Goal: Task Accomplishment & Management: Use online tool/utility

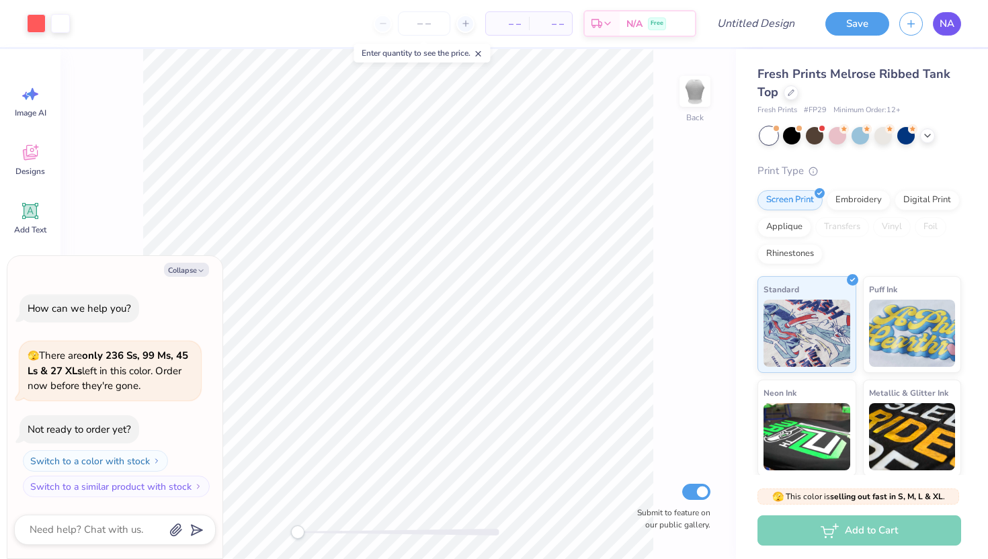
click at [952, 15] on link "NA" at bounding box center [947, 24] width 28 height 24
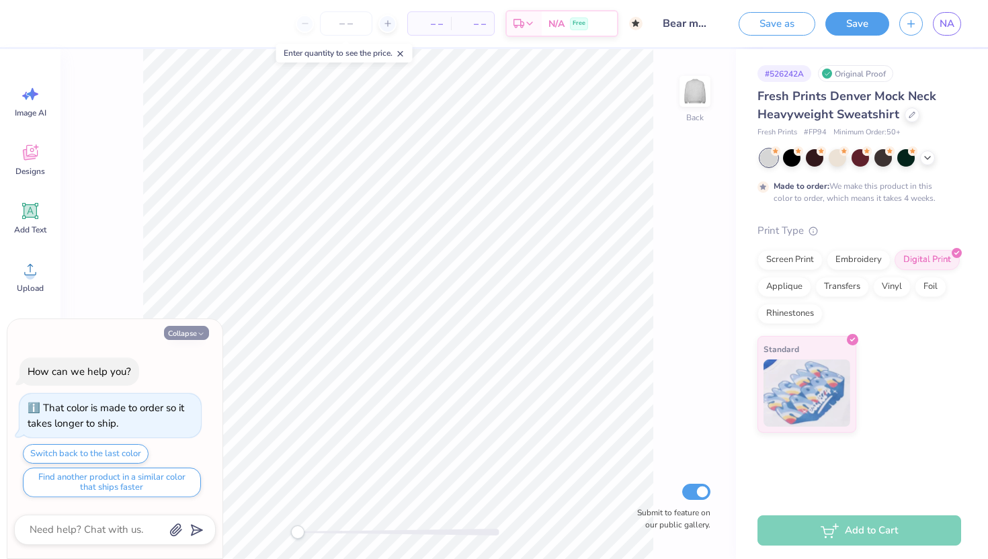
click at [179, 330] on button "Collapse" at bounding box center [186, 333] width 45 height 14
type textarea "x"
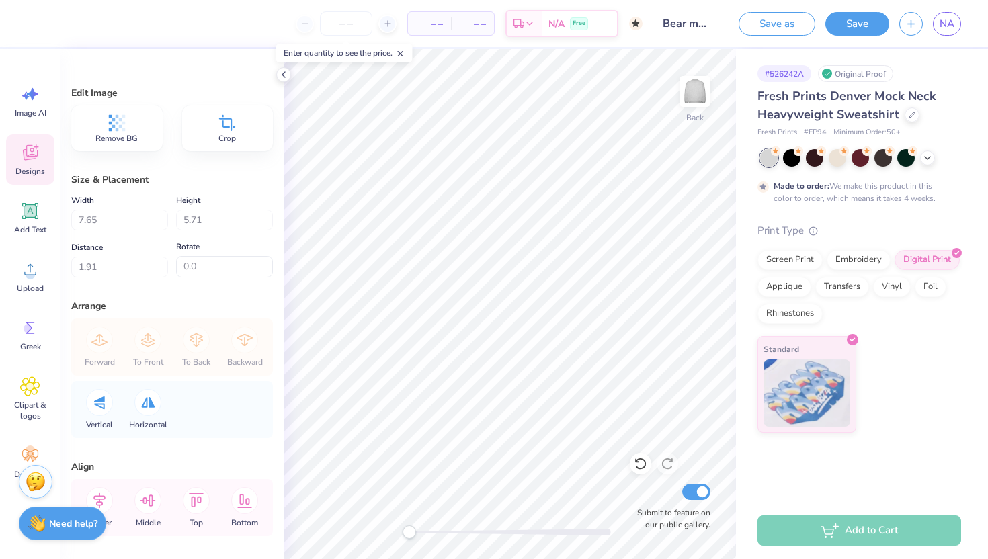
click at [25, 154] on icon at bounding box center [30, 154] width 13 height 11
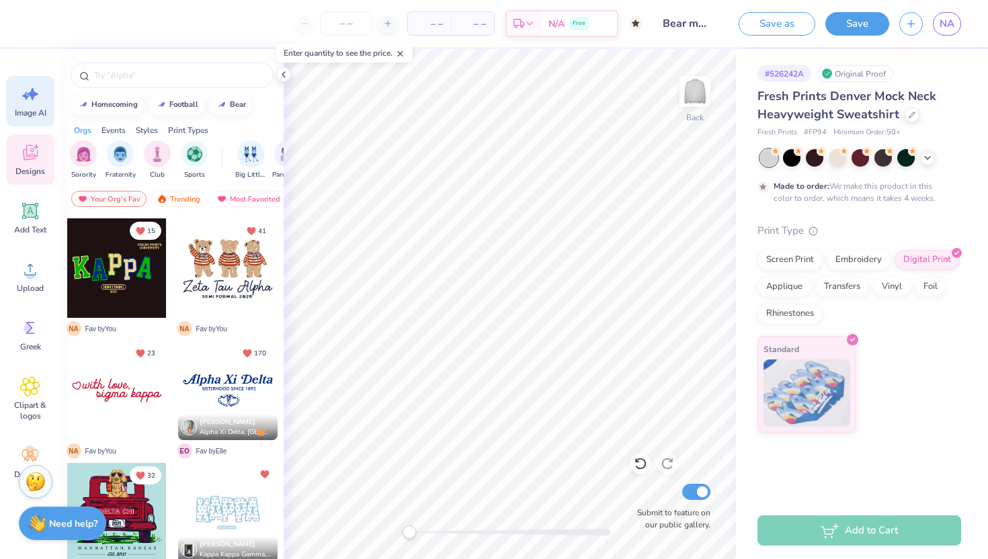
click at [31, 108] on span "Image AI" at bounding box center [31, 113] width 32 height 11
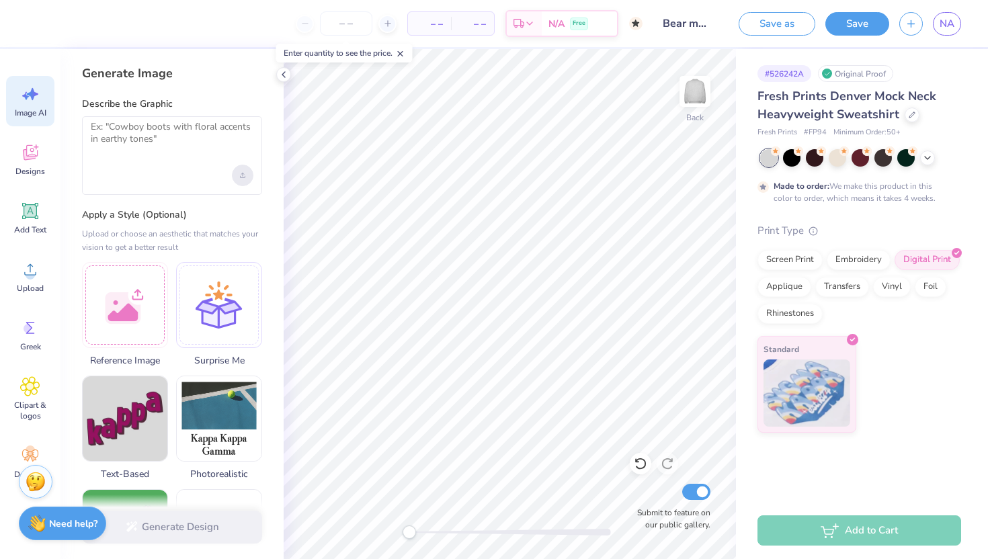
click at [234, 176] on div "Upload image" at bounding box center [243, 176] width 22 height 22
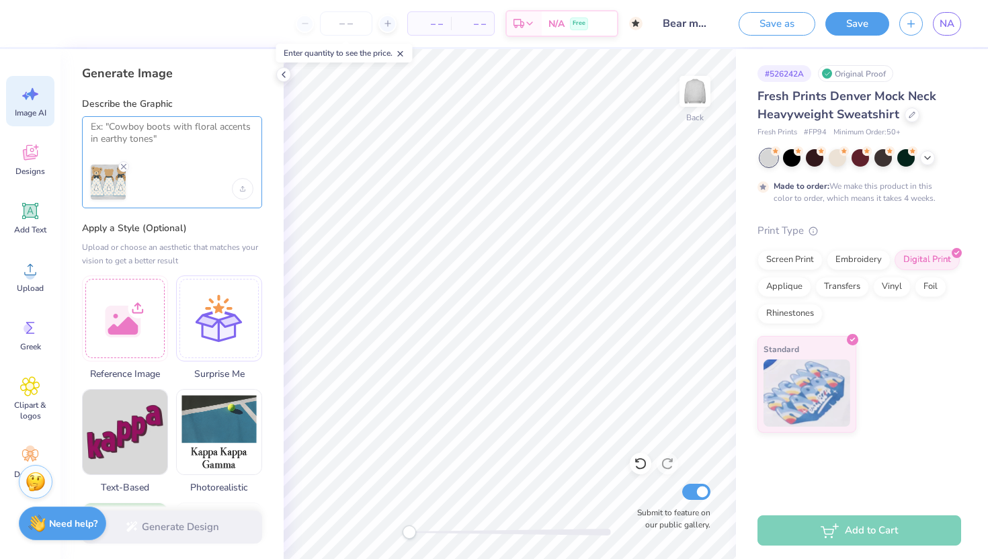
click at [111, 126] on textarea at bounding box center [172, 138] width 163 height 34
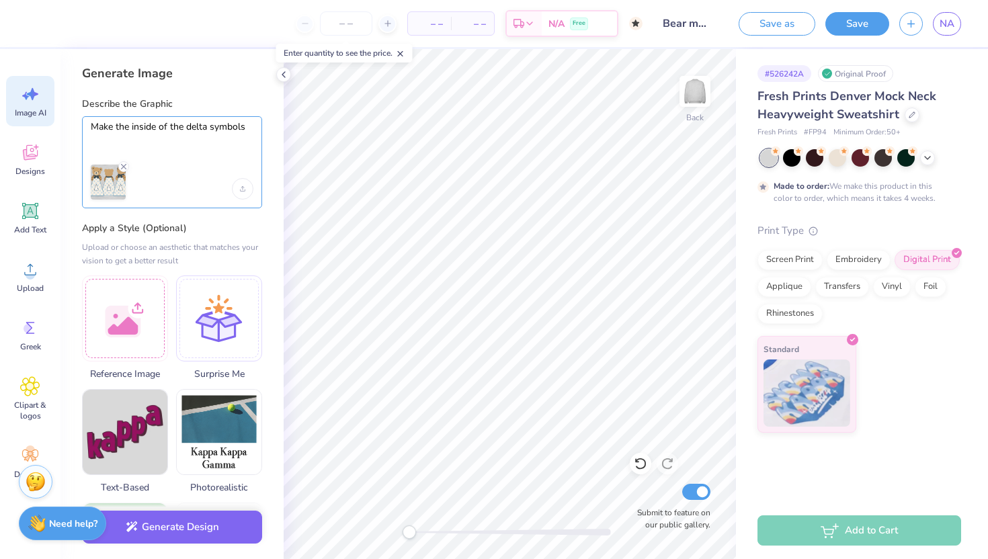
click at [132, 128] on textarea "Make the inside of the delta symbols" at bounding box center [172, 138] width 163 height 34
drag, startPoint x: 128, startPoint y: 126, endPoint x: 60, endPoint y: 126, distance: 67.9
click at [60, 126] on div "– – Per Item – – Total Est. Delivery N/A Free Design Title Bear mock Save as Sa…" at bounding box center [494, 279] width 988 height 559
click at [136, 140] on textarea "get rid of the white inside of the delta symbols" at bounding box center [172, 138] width 163 height 34
type textarea "get rid of the white inside of the delta symbols"
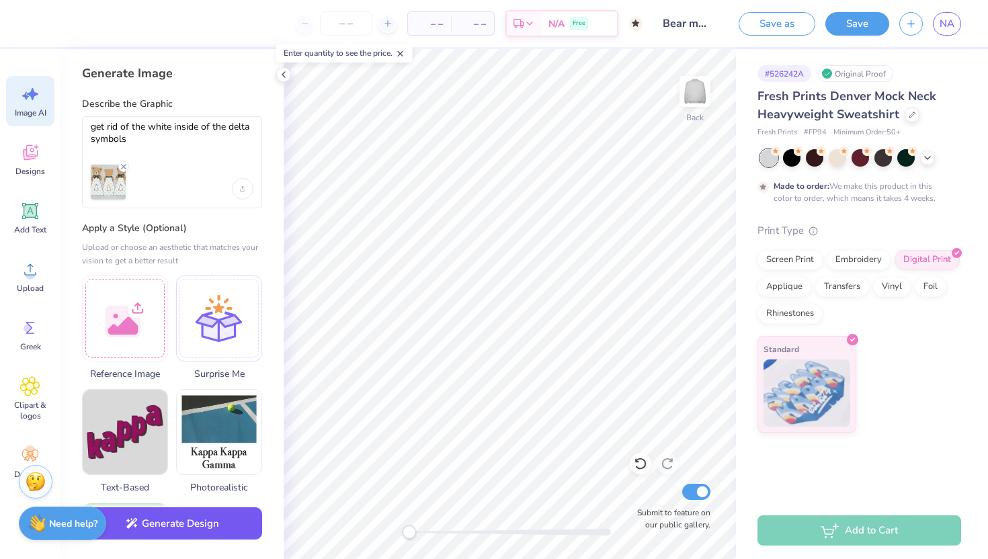
click at [153, 528] on button "Generate Design" at bounding box center [172, 523] width 180 height 33
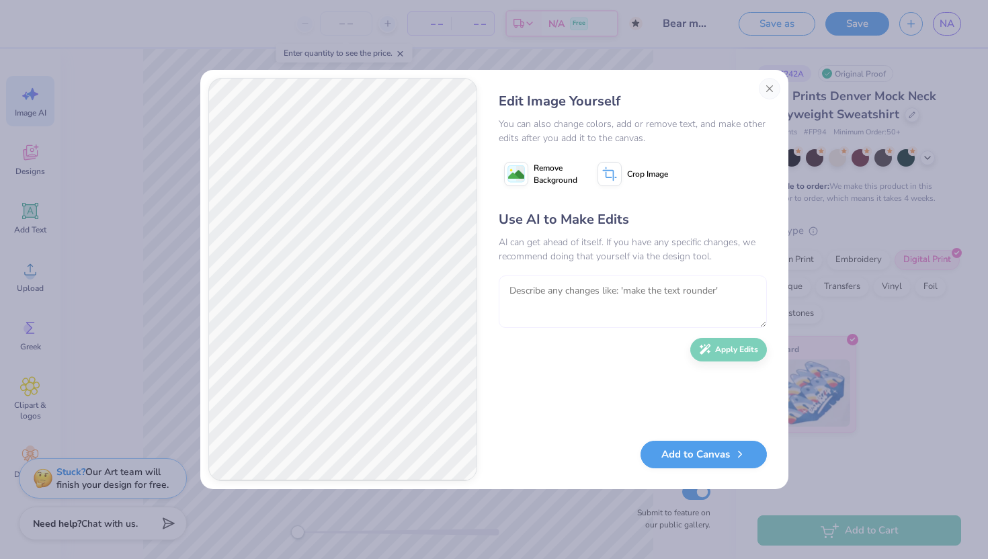
click at [577, 292] on textarea at bounding box center [633, 302] width 268 height 52
type textarea "make the inside of the delta letters transparent"
click at [749, 358] on div "Use AI to Make Edits AI can get ahead of itself. If you have any specific chang…" at bounding box center [633, 319] width 268 height 218
click at [723, 338] on button "Apply Edits" at bounding box center [728, 347] width 77 height 24
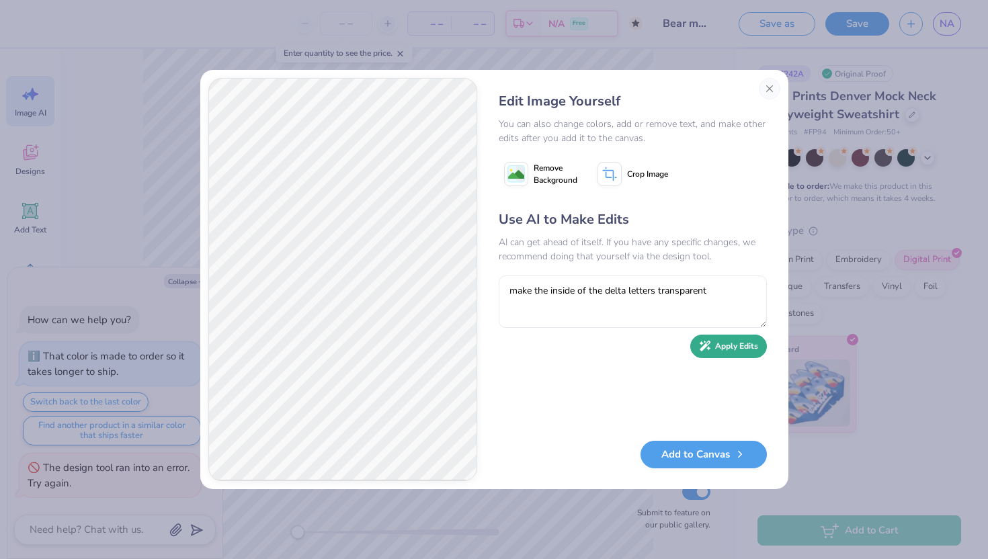
click at [715, 348] on button "Apply Edits" at bounding box center [728, 347] width 77 height 24
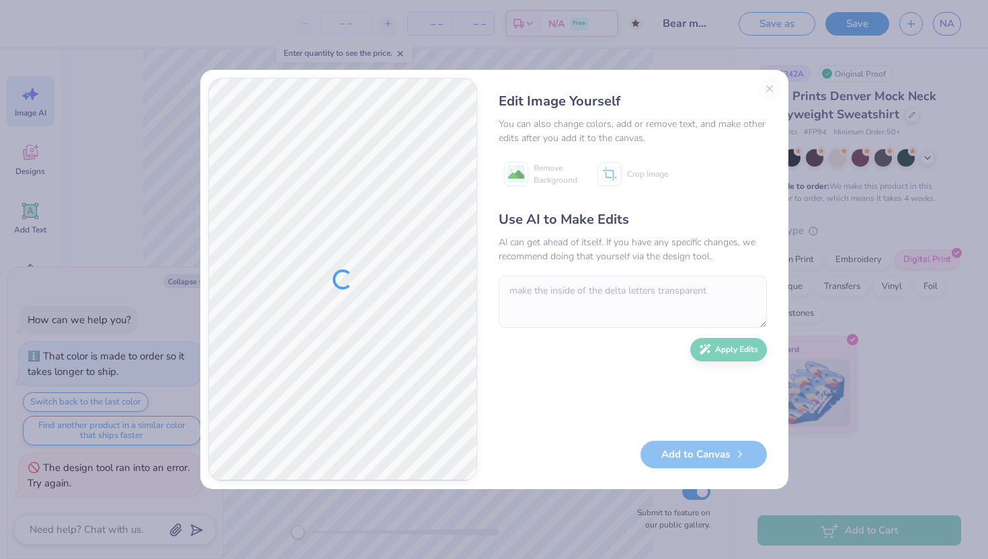
type textarea "x"
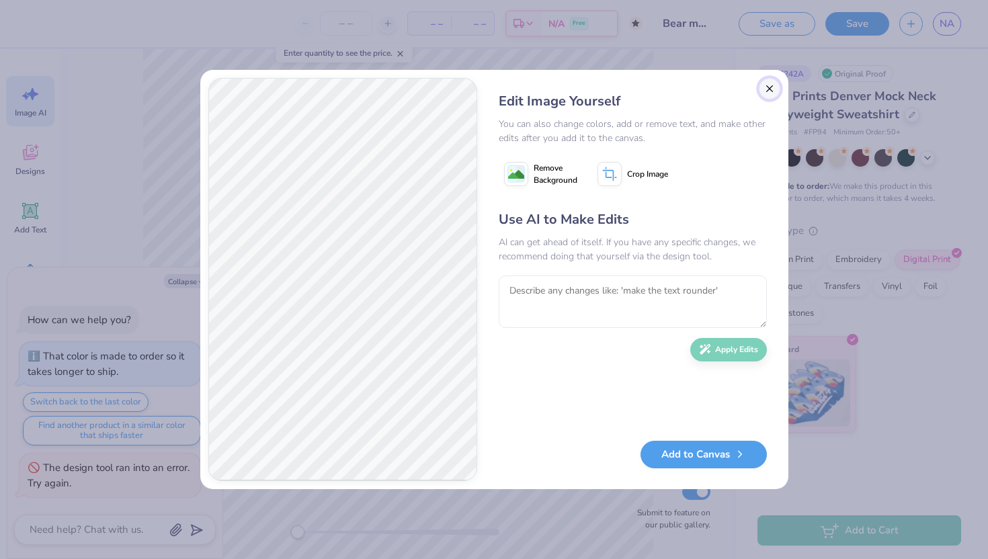
click at [766, 79] on button "Close" at bounding box center [770, 89] width 22 height 22
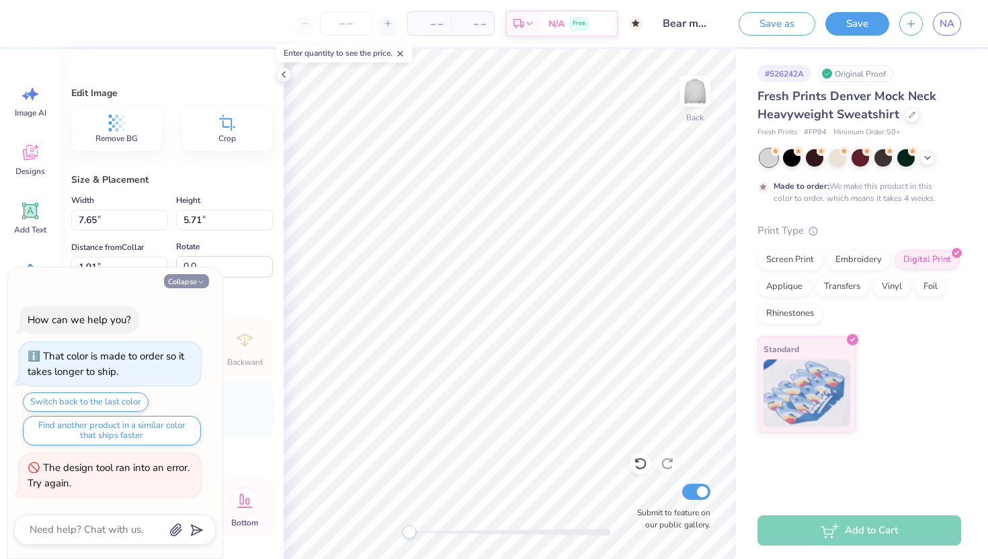
click at [190, 276] on button "Collapse" at bounding box center [186, 281] width 45 height 14
type textarea "x"
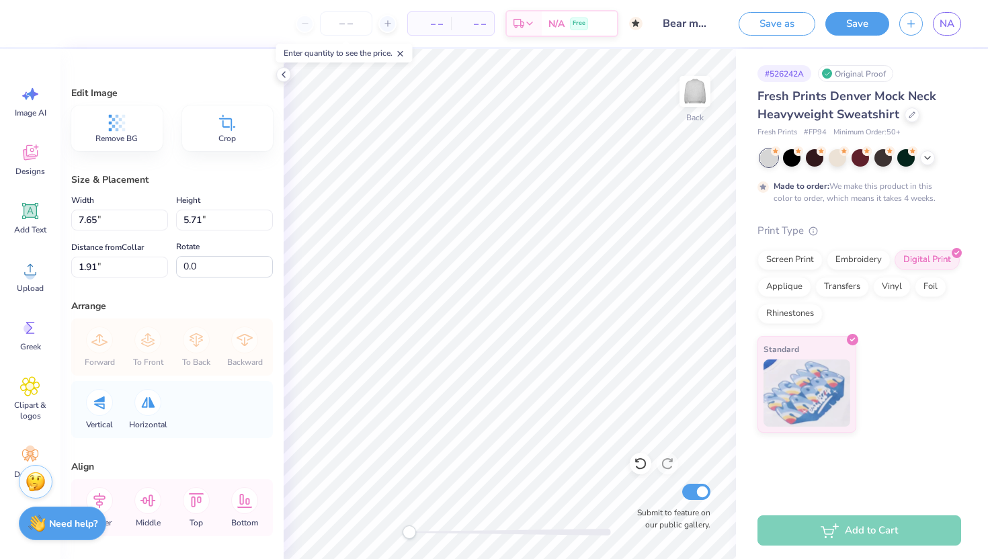
click at [274, 79] on div "Edit Image Remove BG Crop Size & Placement Width 7.65 7.65 " Height 5.71 5.71 "…" at bounding box center [171, 304] width 223 height 510
click at [839, 162] on div at bounding box center [837, 156] width 17 height 17
click at [860, 26] on button "Save" at bounding box center [857, 22] width 64 height 24
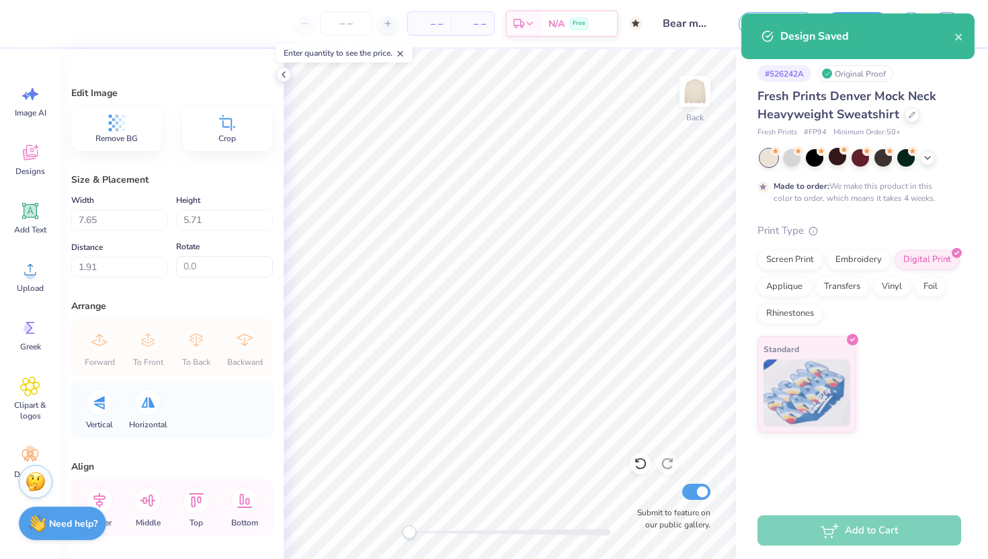
click at [952, 34] on div "Design Saved" at bounding box center [867, 36] width 174 height 16
click at [957, 36] on icon "close" at bounding box center [958, 37] width 9 height 11
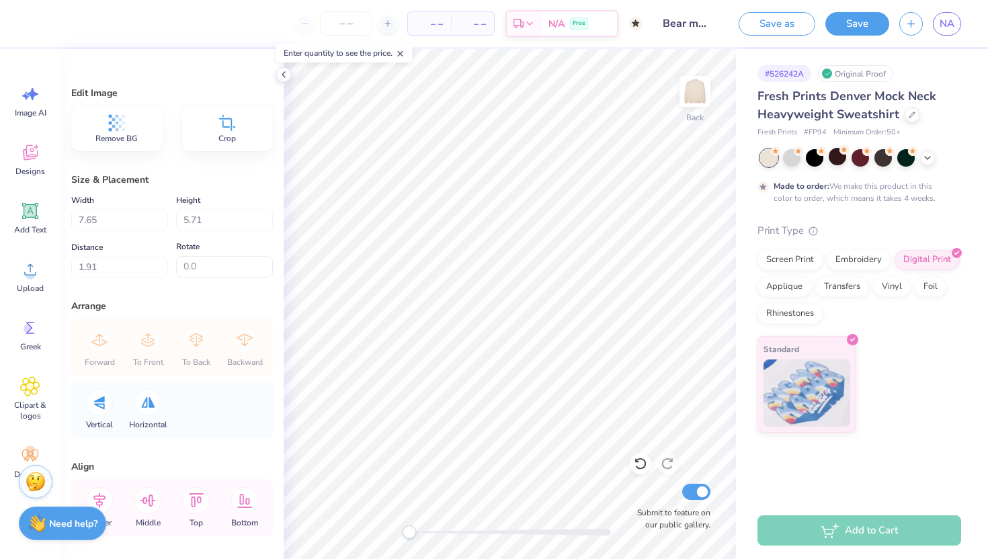
click at [954, 30] on div "Design Saved" at bounding box center [858, 41] width 239 height 61
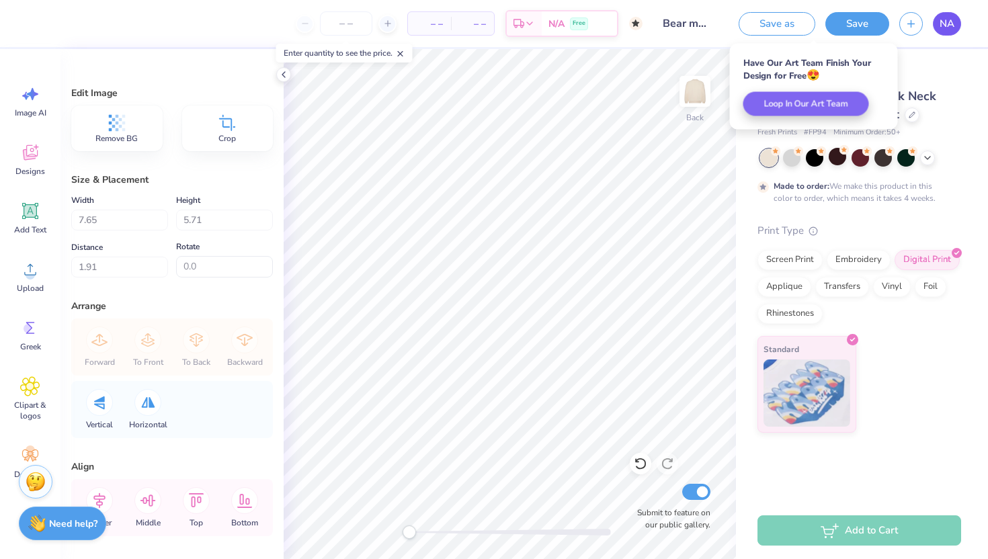
click at [952, 30] on span "NA" at bounding box center [947, 23] width 15 height 15
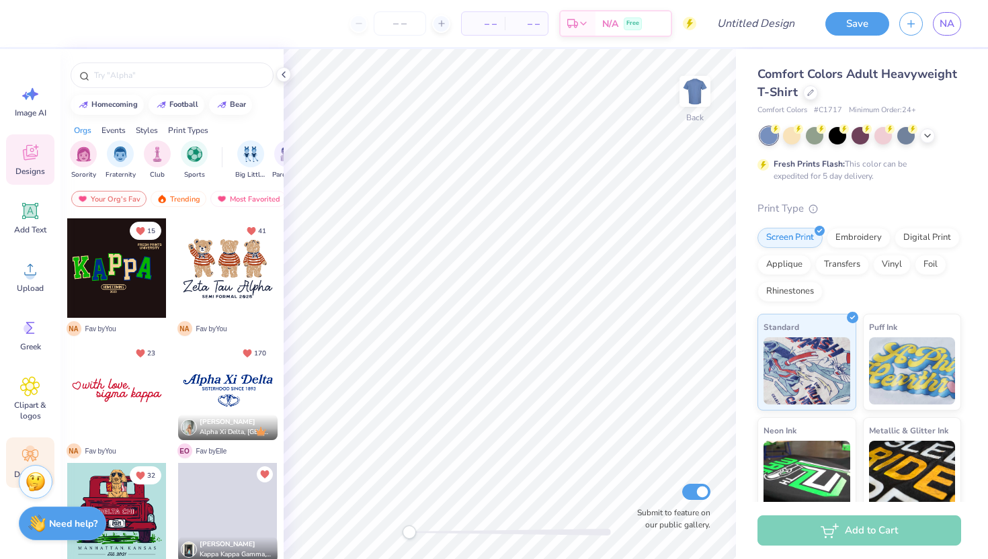
click at [27, 445] on div "Decorate" at bounding box center [30, 463] width 48 height 50
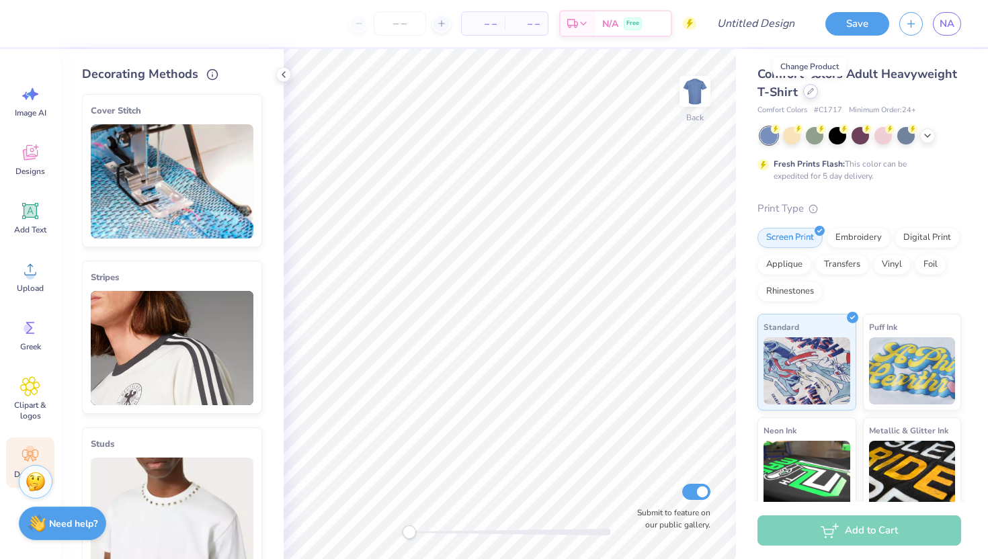
click at [810, 95] on div at bounding box center [810, 91] width 15 height 15
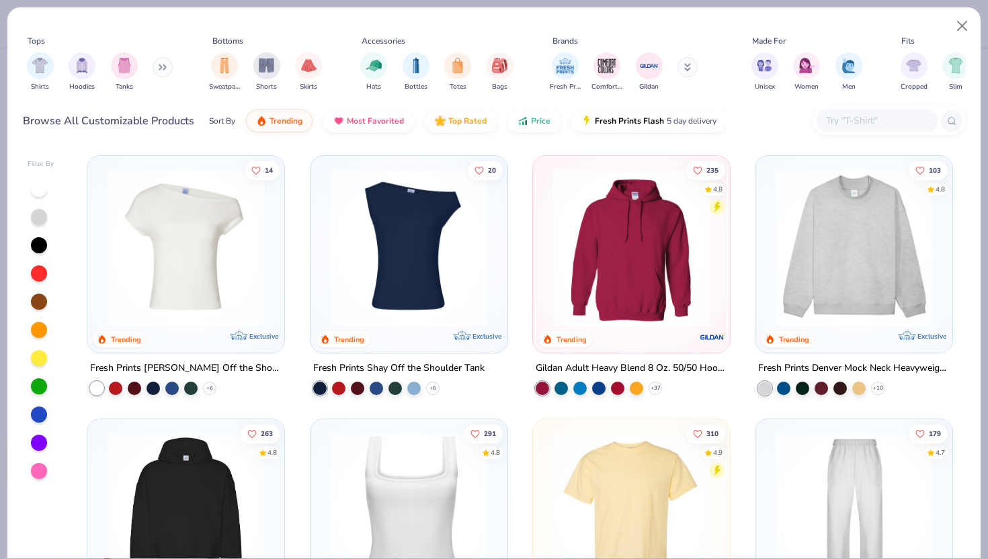
click at [834, 213] on img at bounding box center [854, 247] width 170 height 157
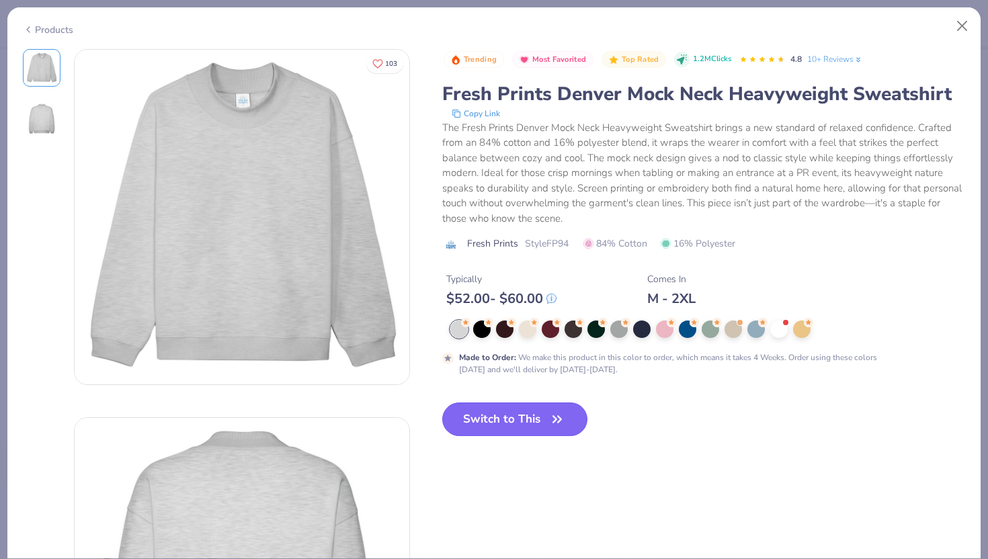
click at [547, 413] on button "Switch to This" at bounding box center [515, 420] width 146 height 34
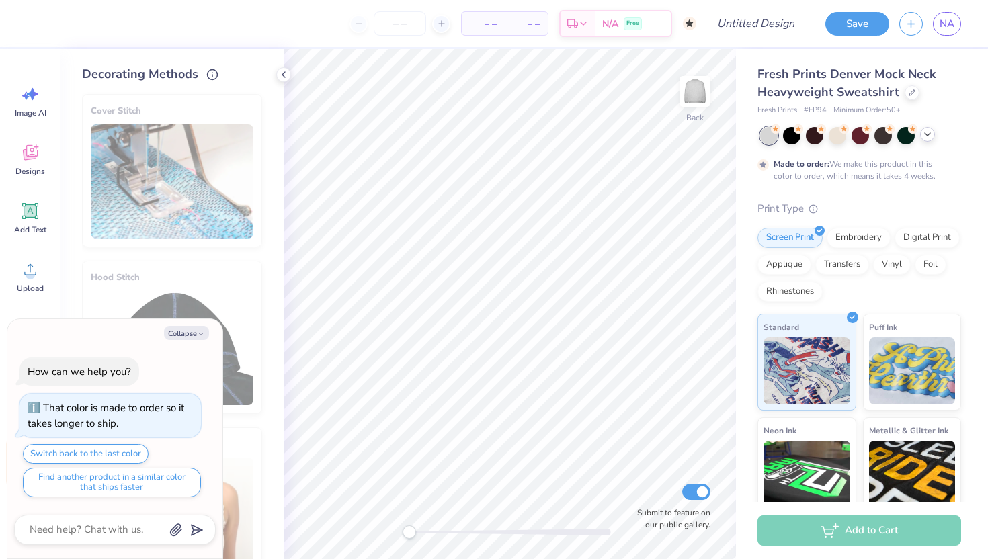
click at [930, 135] on icon at bounding box center [927, 134] width 11 height 11
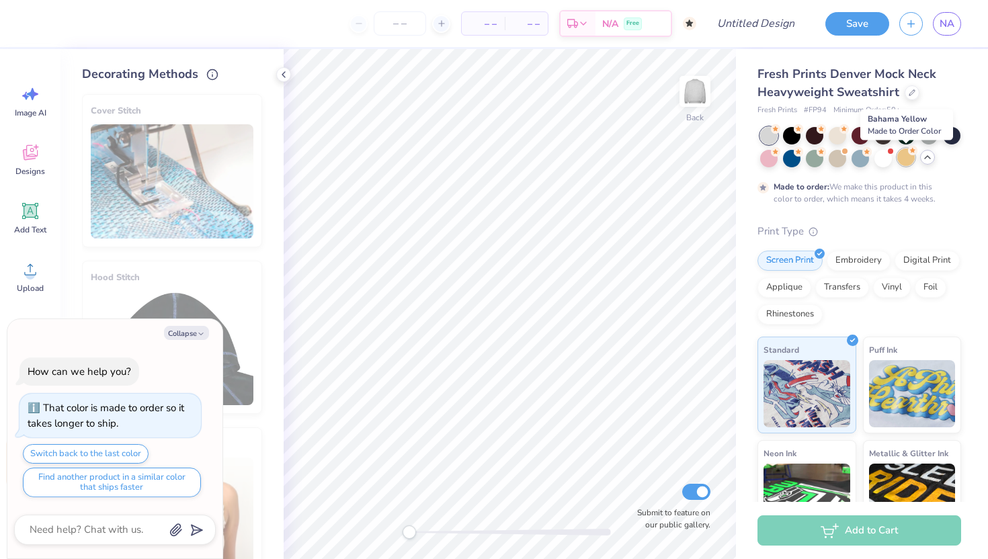
click at [903, 155] on div at bounding box center [905, 157] width 17 height 17
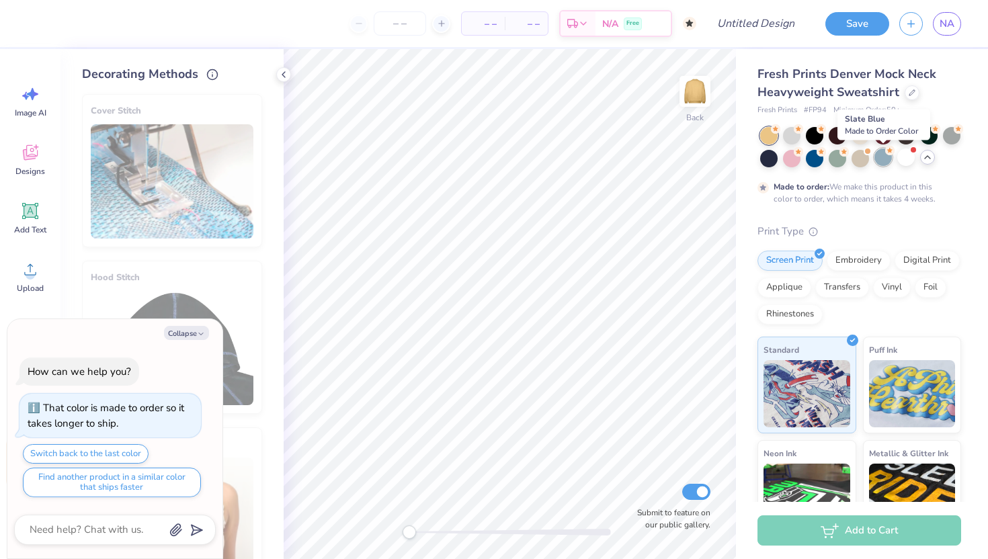
click at [885, 155] on div at bounding box center [883, 157] width 17 height 17
click at [181, 326] on button "Collapse" at bounding box center [186, 333] width 45 height 14
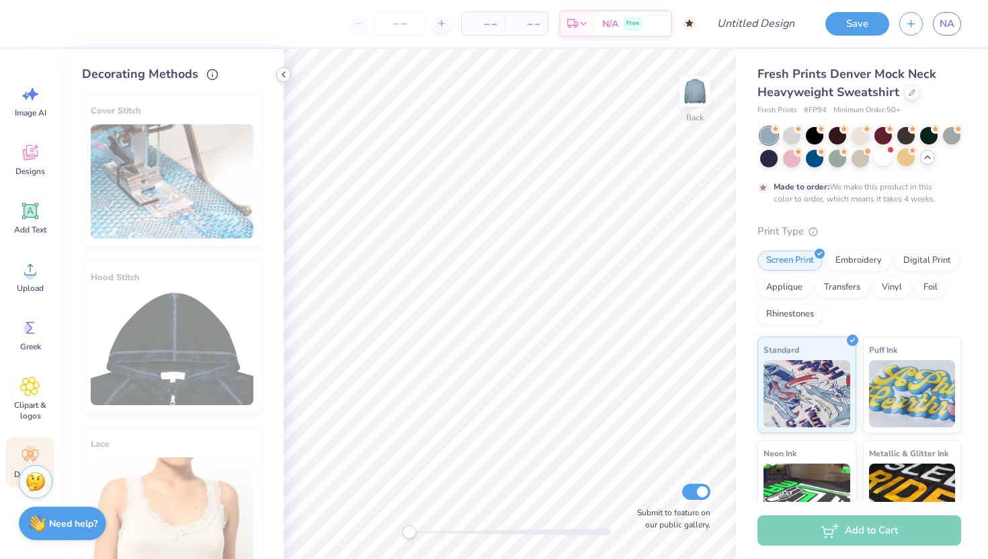
click at [280, 81] on div at bounding box center [283, 74] width 15 height 15
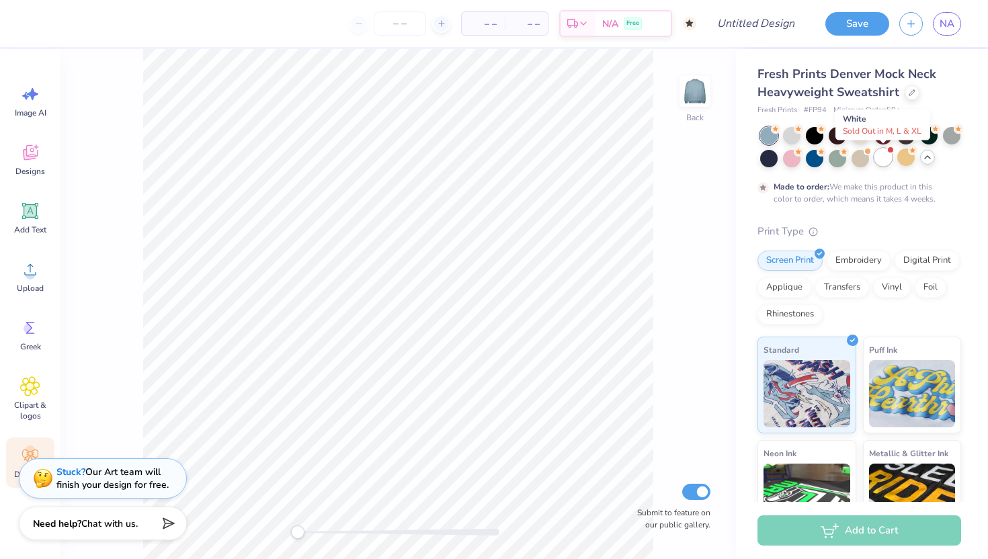
click at [875, 159] on div at bounding box center [883, 157] width 17 height 17
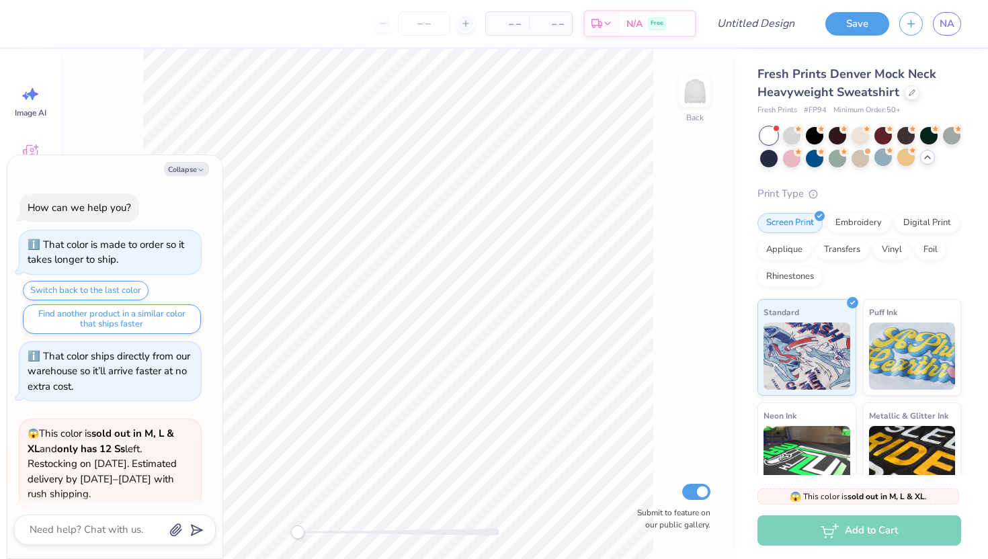
scroll to position [93, 0]
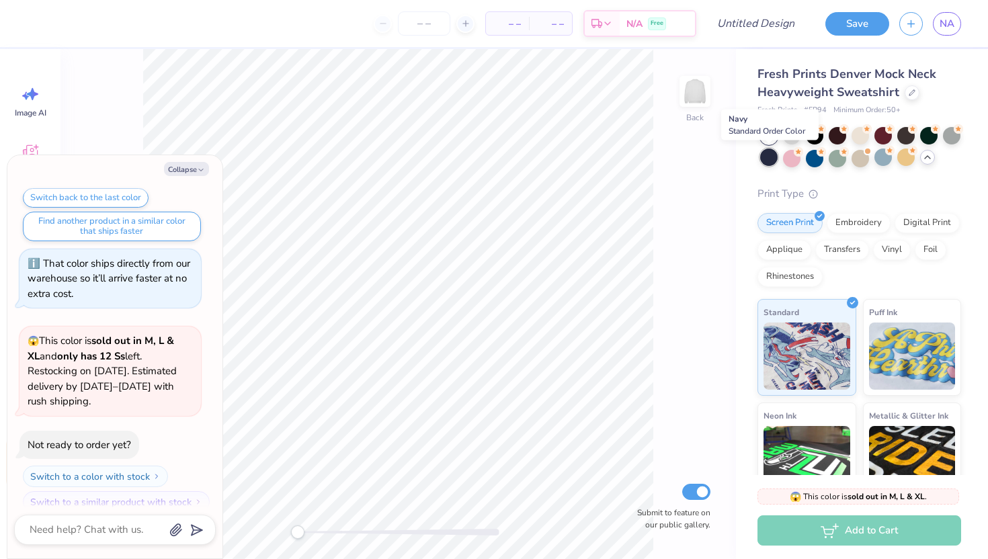
click at [769, 159] on div at bounding box center [768, 157] width 17 height 17
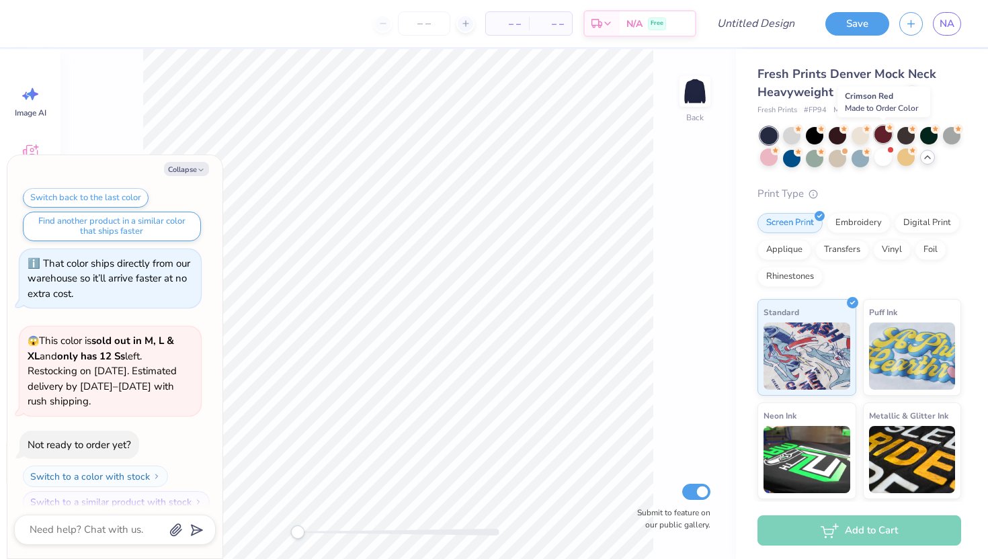
click at [879, 137] on div at bounding box center [883, 134] width 17 height 17
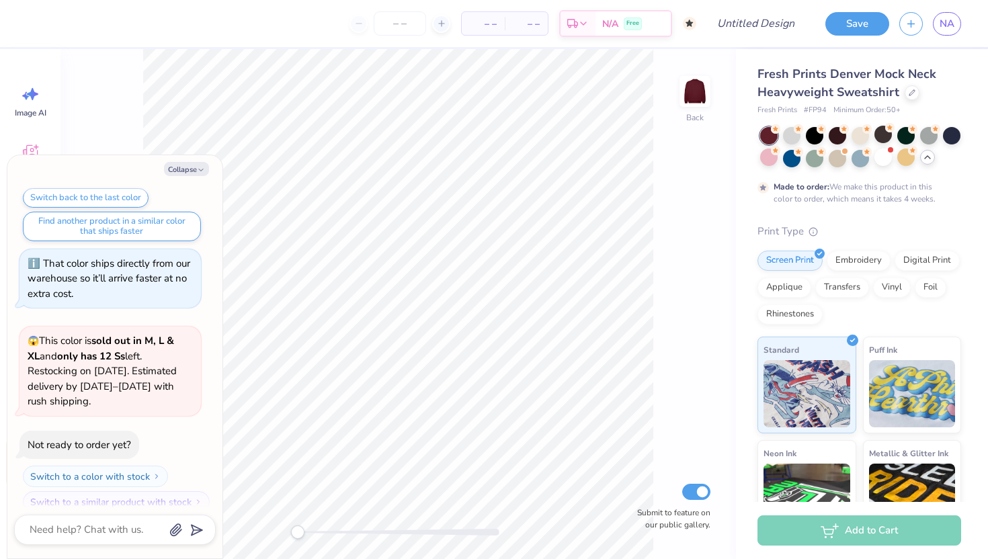
scroll to position [204, 0]
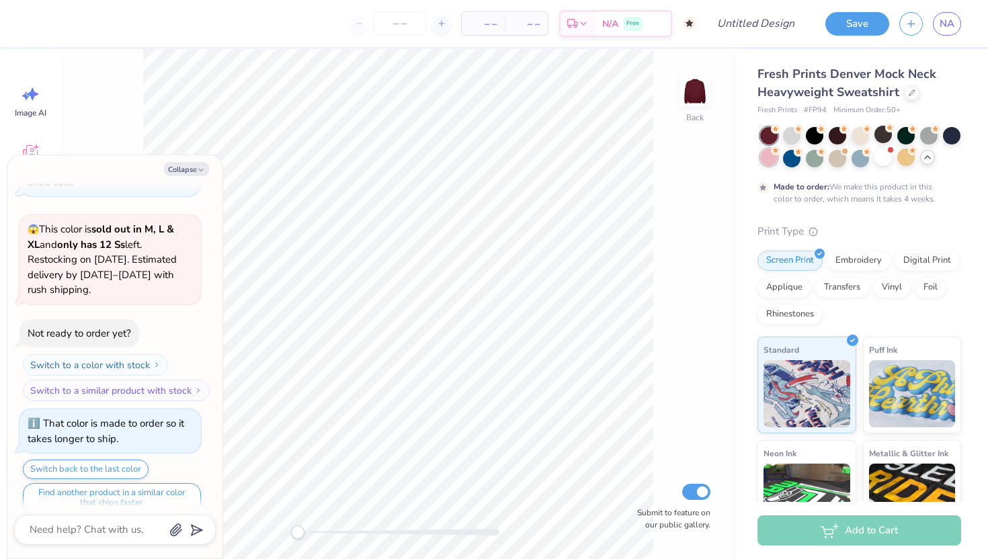
click at [772, 163] on div at bounding box center [768, 157] width 17 height 17
click at [904, 158] on div at bounding box center [905, 157] width 17 height 17
click at [196, 161] on div "Collapse How can we help you? That color is made to order so it takes longer to…" at bounding box center [114, 356] width 215 height 403
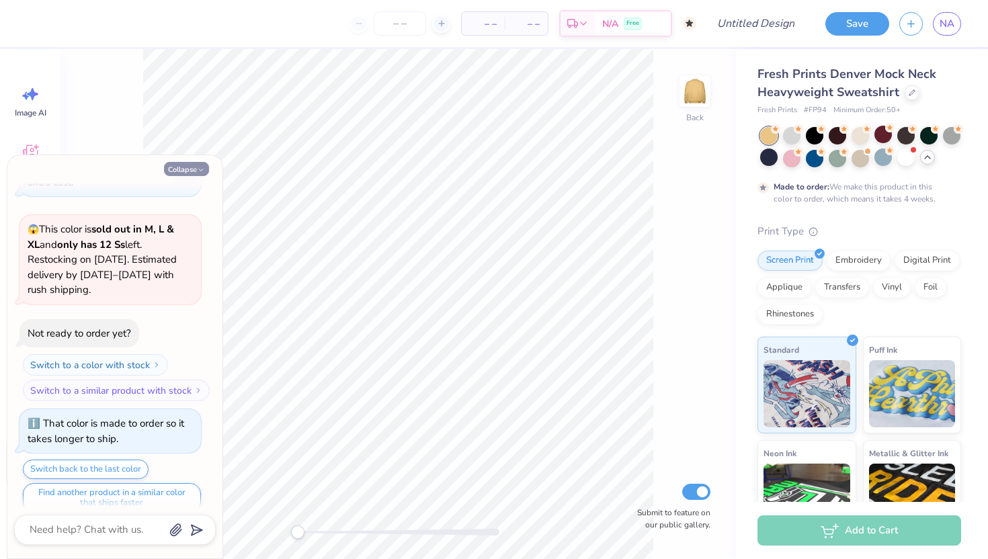
click at [196, 164] on button "Collapse" at bounding box center [186, 169] width 45 height 14
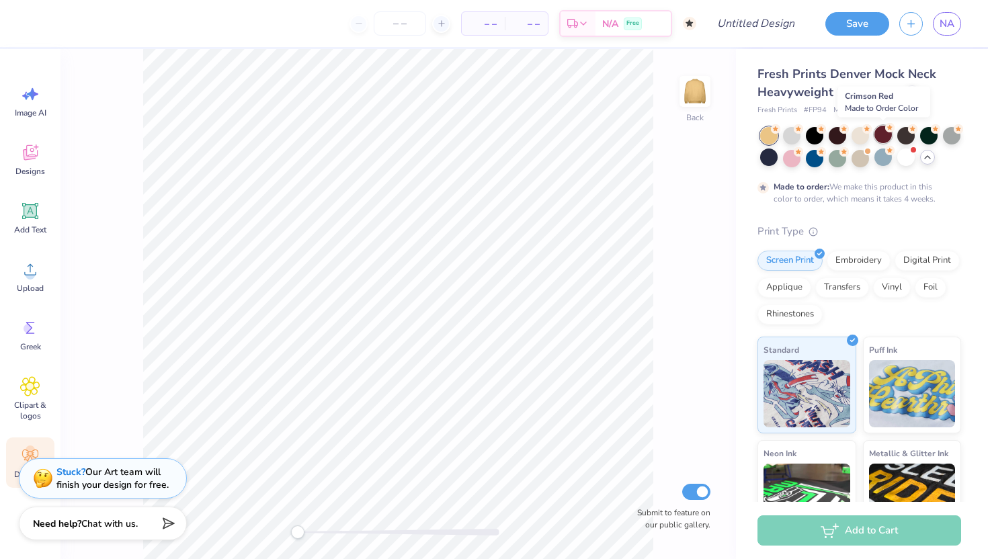
click at [880, 132] on div at bounding box center [883, 134] width 17 height 17
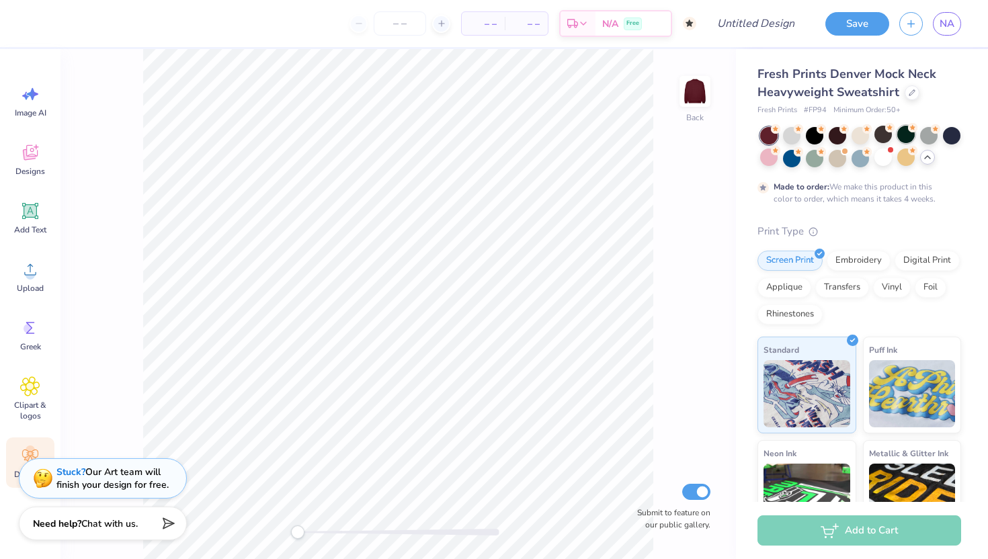
click at [911, 128] on icon at bounding box center [912, 126] width 5 height 5
click at [929, 128] on div at bounding box center [928, 134] width 17 height 17
click at [948, 127] on div at bounding box center [951, 134] width 17 height 17
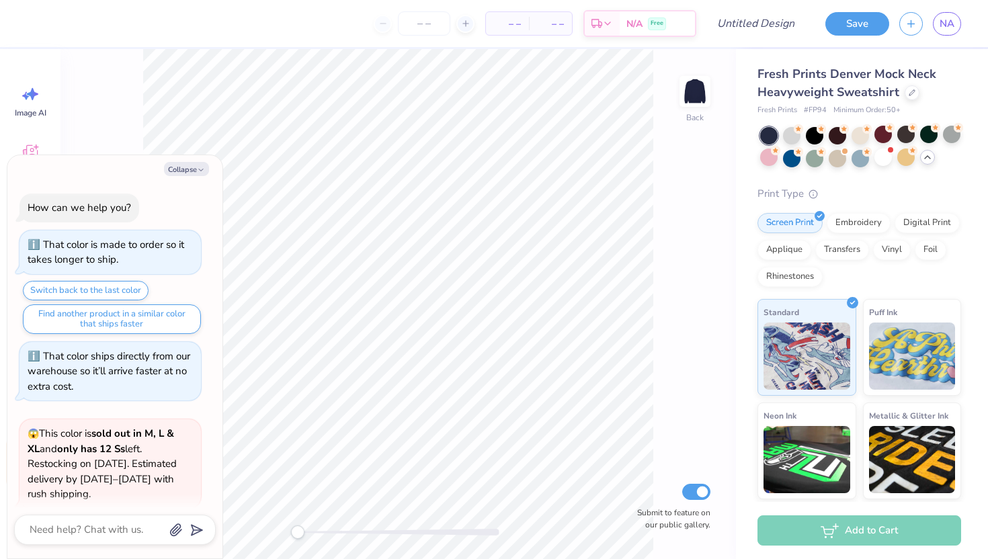
scroll to position [272, 0]
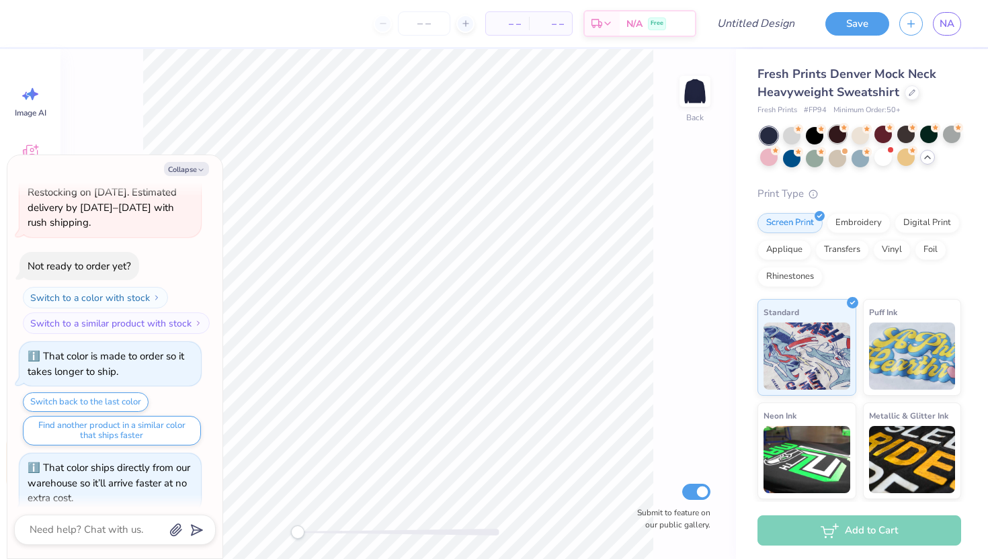
click at [844, 141] on div at bounding box center [837, 134] width 17 height 17
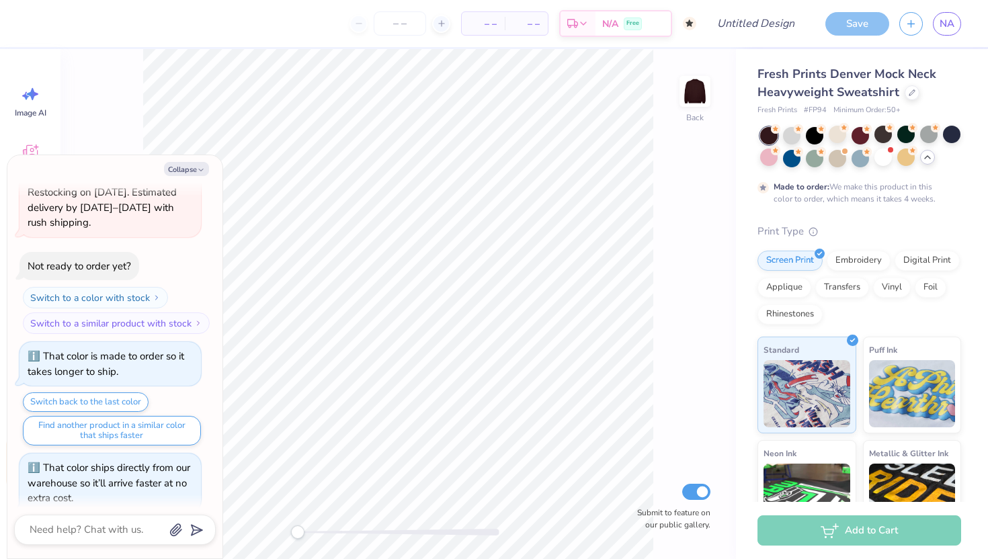
scroll to position [383, 0]
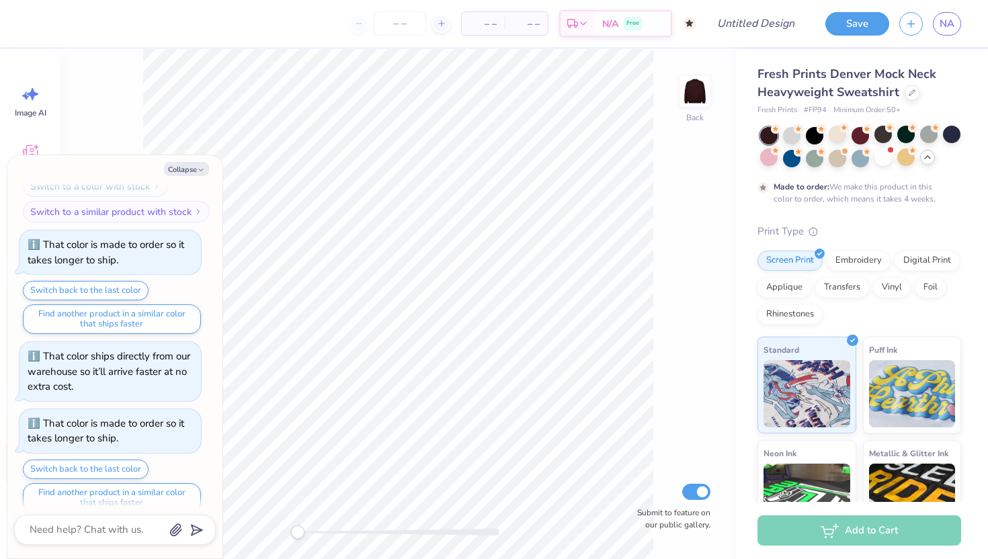
click at [803, 137] on div at bounding box center [860, 147] width 201 height 40
click at [789, 136] on div at bounding box center [791, 134] width 17 height 17
click at [198, 167] on icon "button" at bounding box center [201, 170] width 8 height 8
type textarea "x"
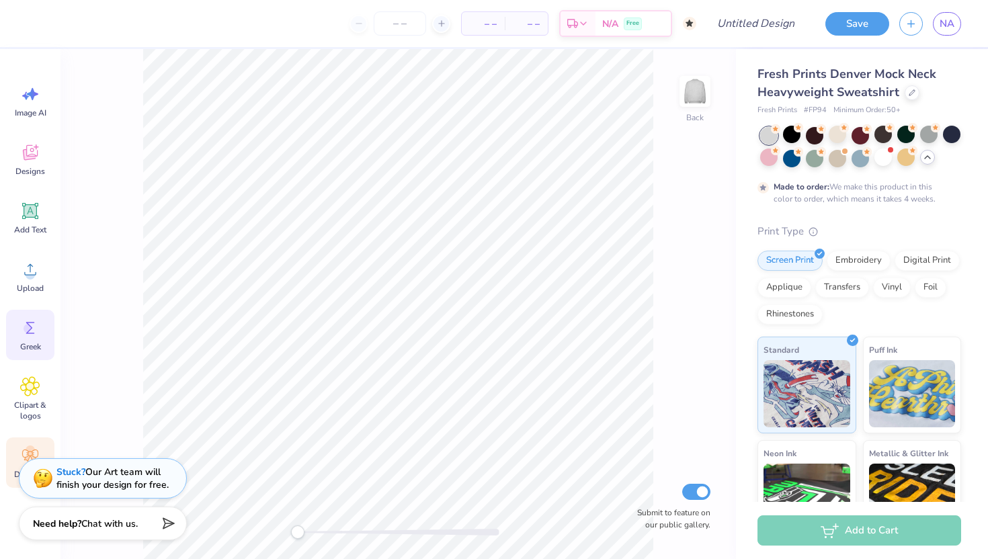
click at [40, 332] on icon at bounding box center [30, 328] width 20 height 20
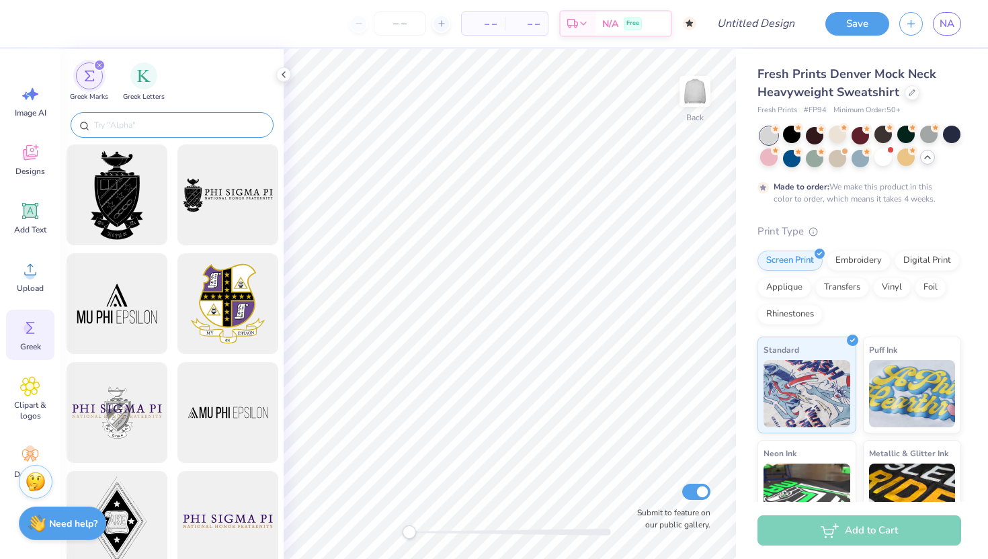
click at [159, 124] on input "text" at bounding box center [179, 124] width 172 height 13
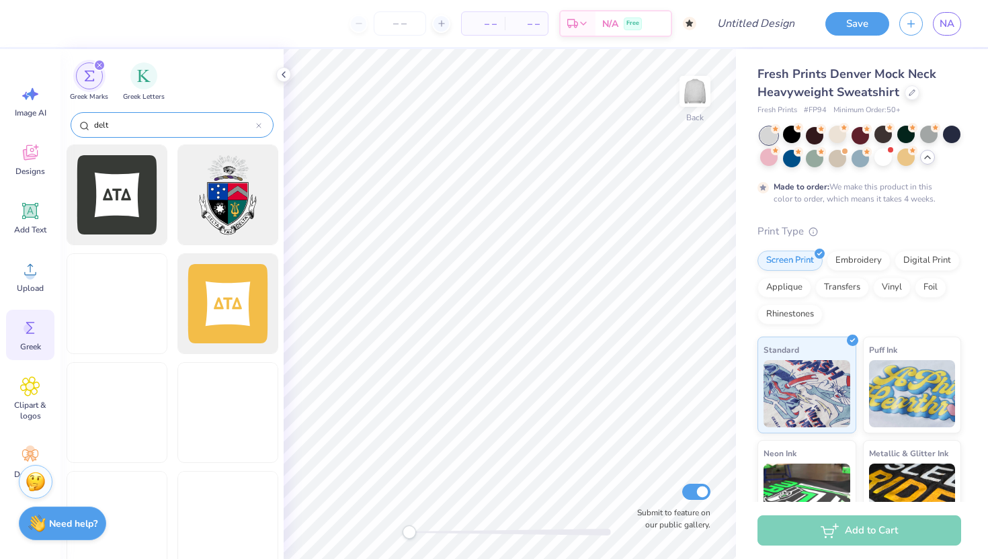
type input "delta"
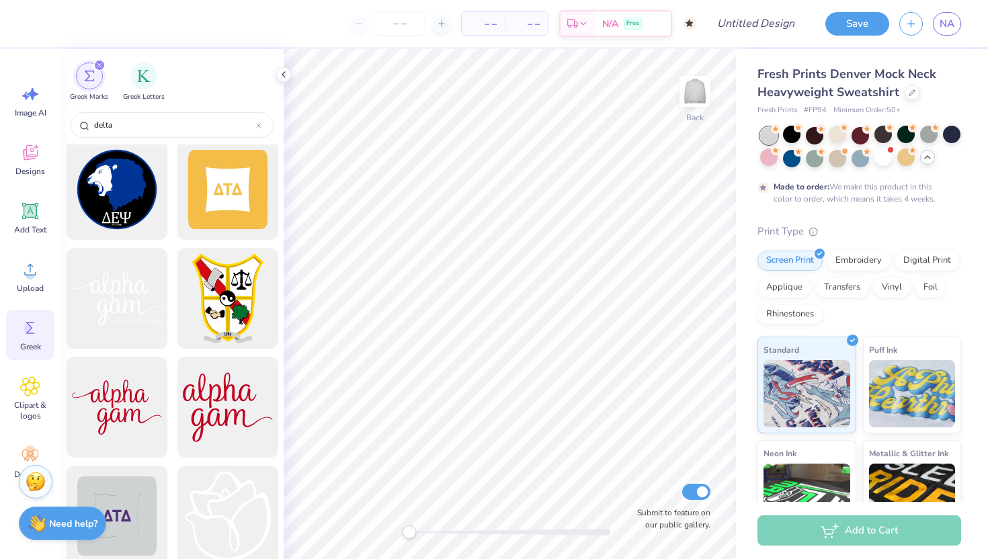
scroll to position [645, 0]
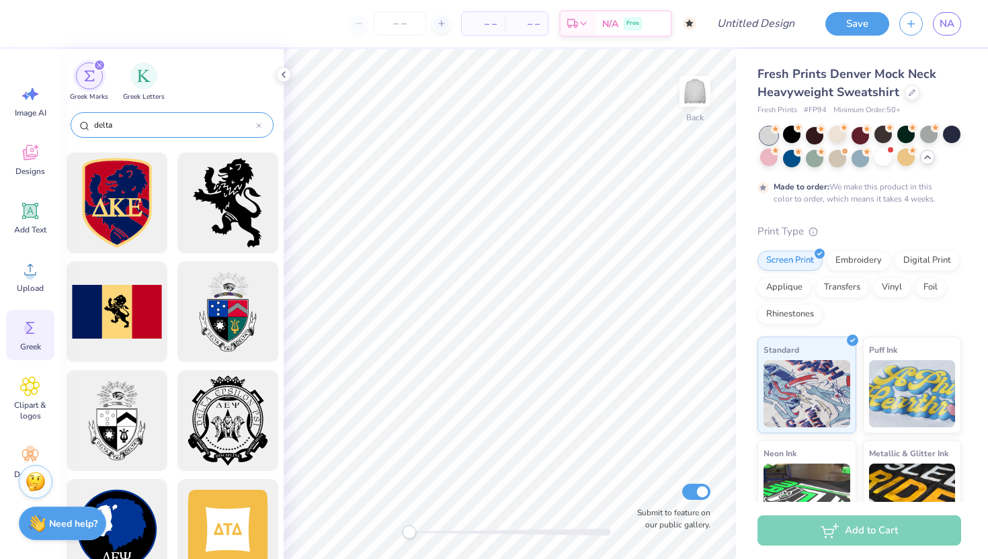
click at [260, 123] on icon at bounding box center [258, 125] width 5 height 5
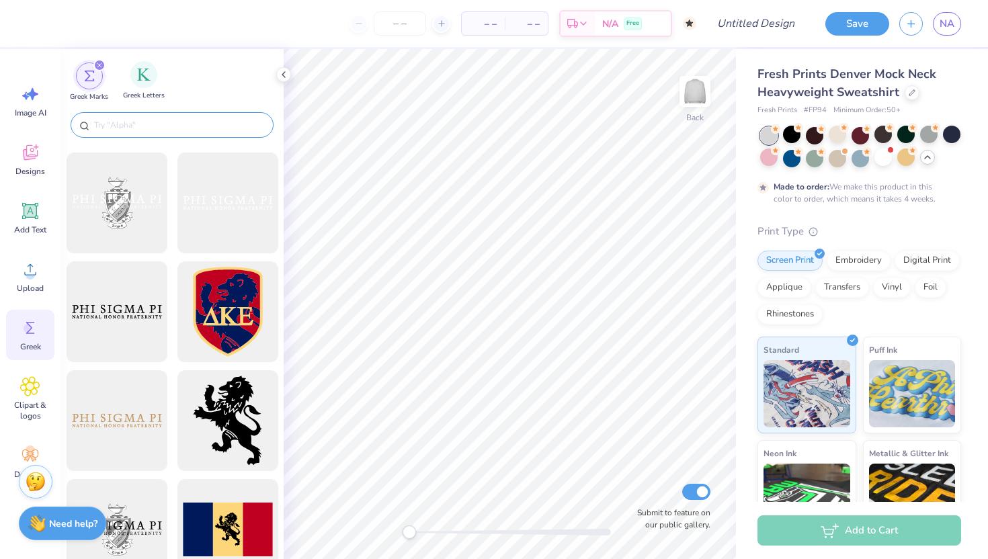
click at [138, 89] on div "Greek Letters" at bounding box center [144, 81] width 42 height 40
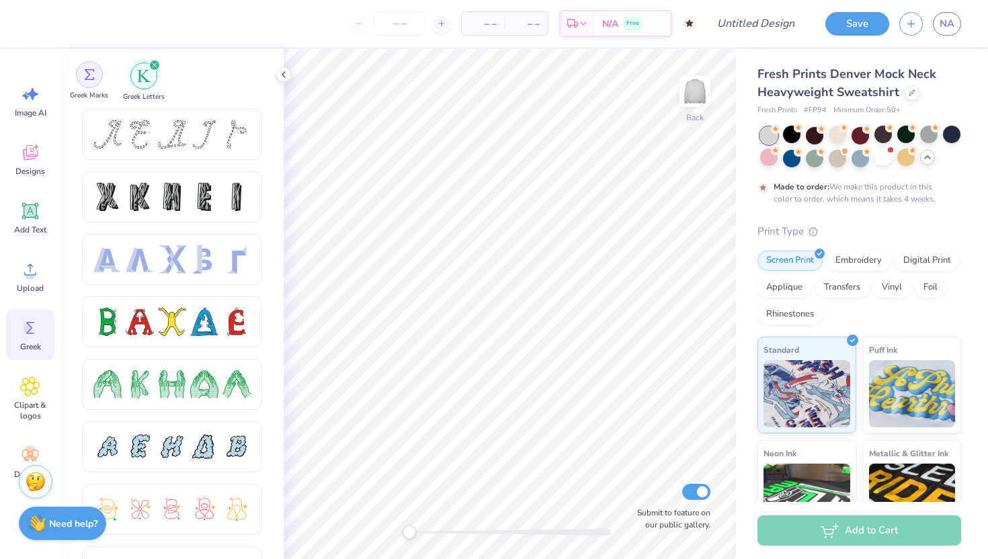
click at [93, 81] on div "filter for Greek Marks" at bounding box center [89, 74] width 27 height 27
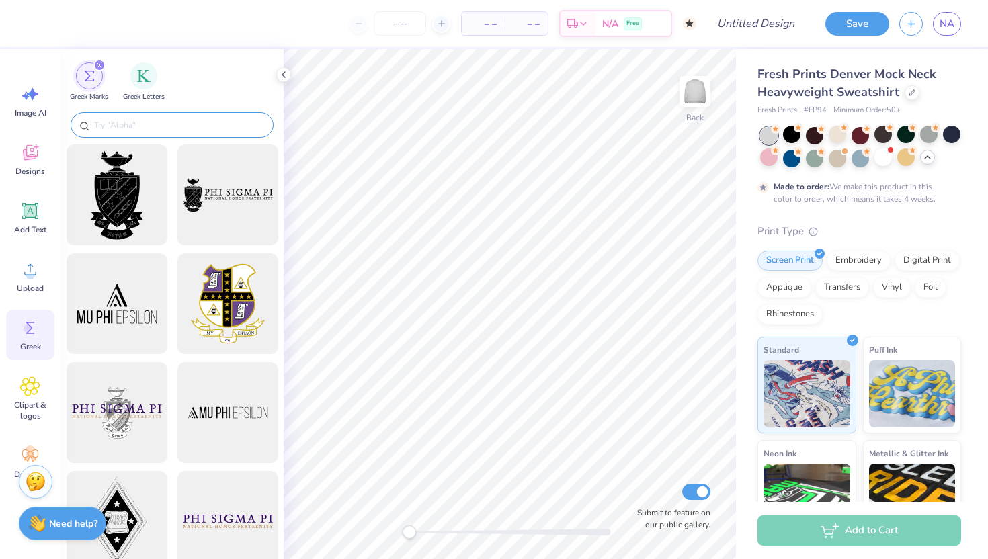
click at [124, 123] on input "text" at bounding box center [179, 124] width 172 height 13
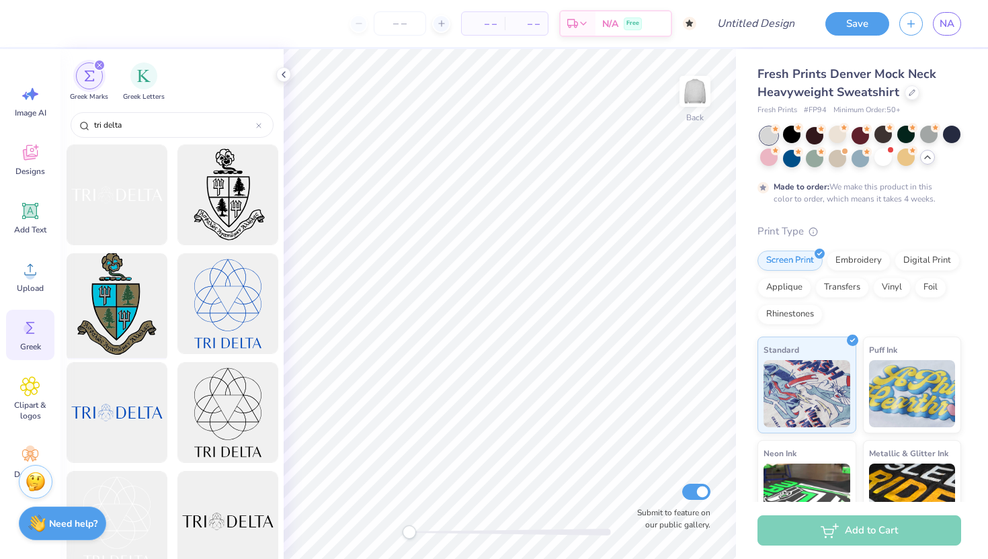
scroll to position [129, 0]
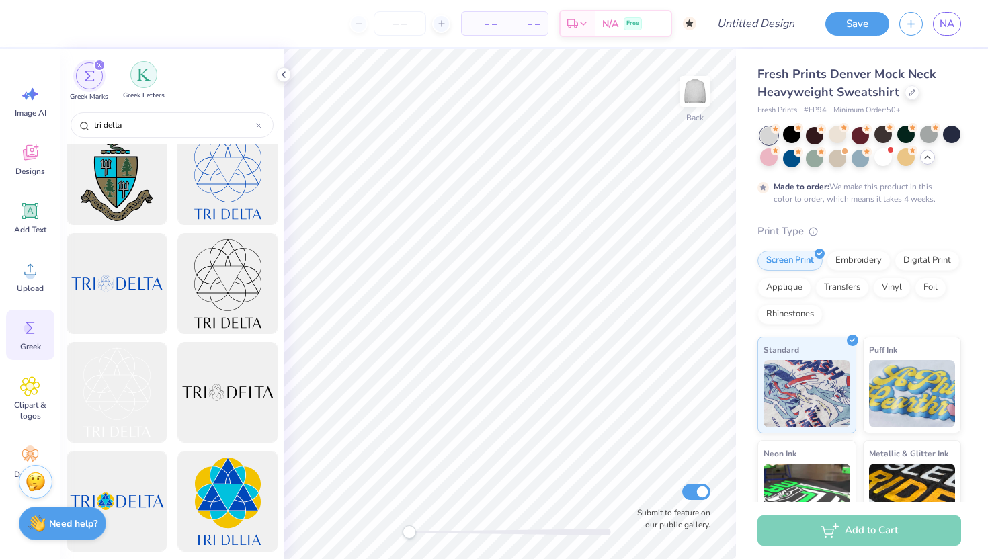
type input "tri delta"
click at [140, 84] on div "filter for Greek Letters" at bounding box center [143, 74] width 27 height 27
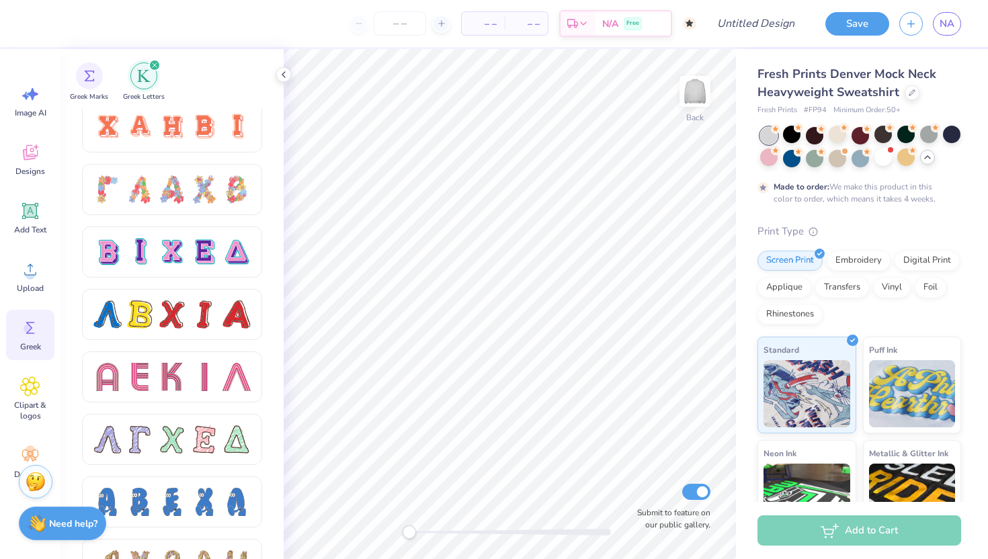
scroll to position [1010, 0]
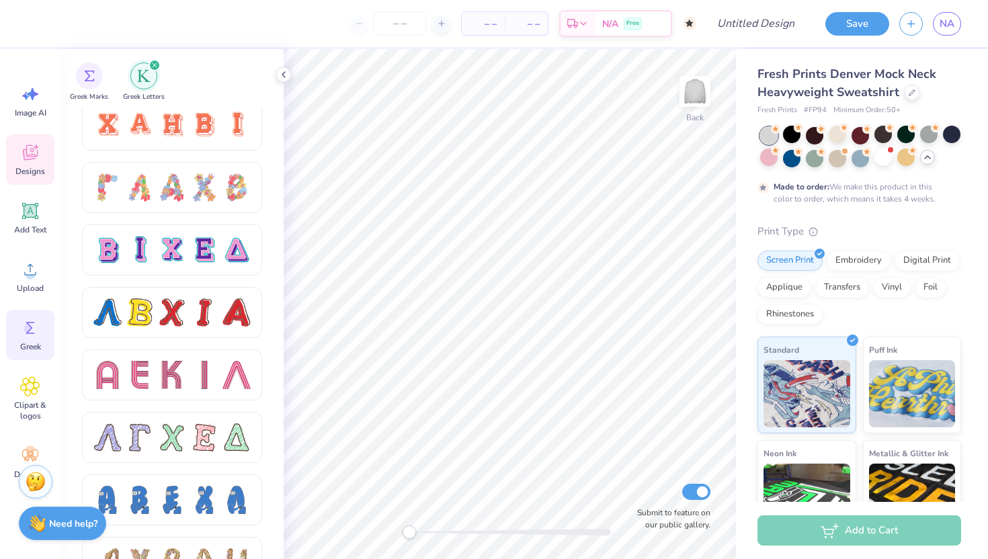
click at [25, 160] on icon at bounding box center [30, 152] width 15 height 15
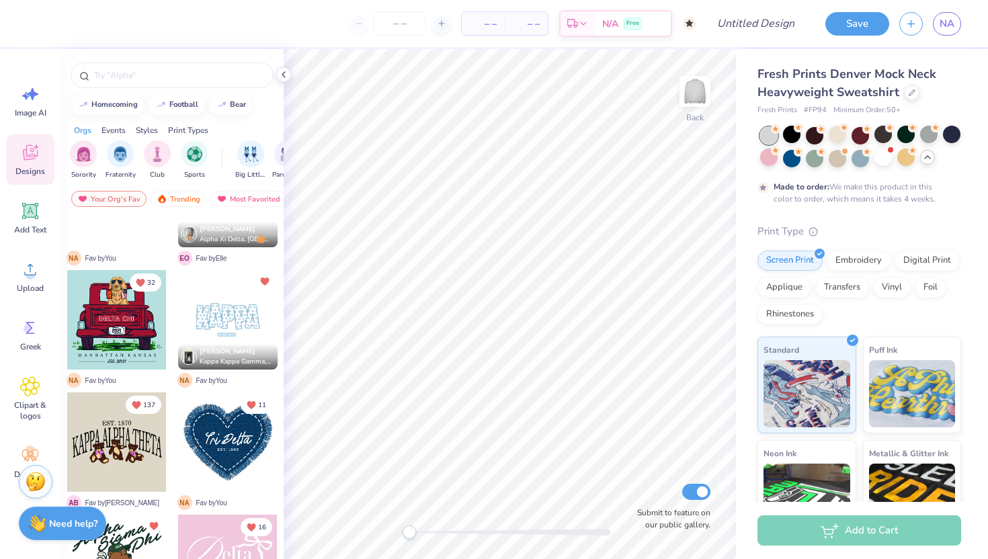
scroll to position [0, 0]
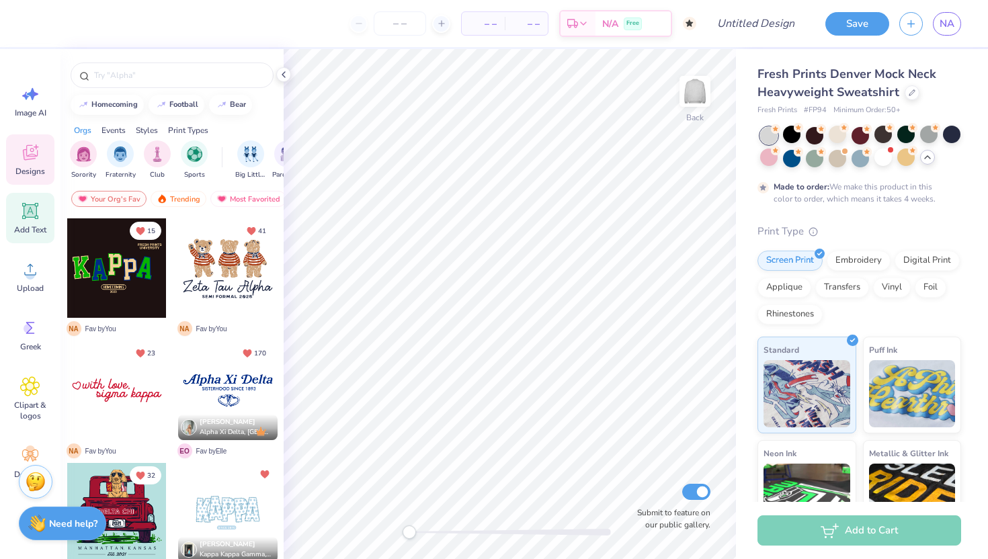
click at [36, 218] on icon at bounding box center [30, 211] width 16 height 16
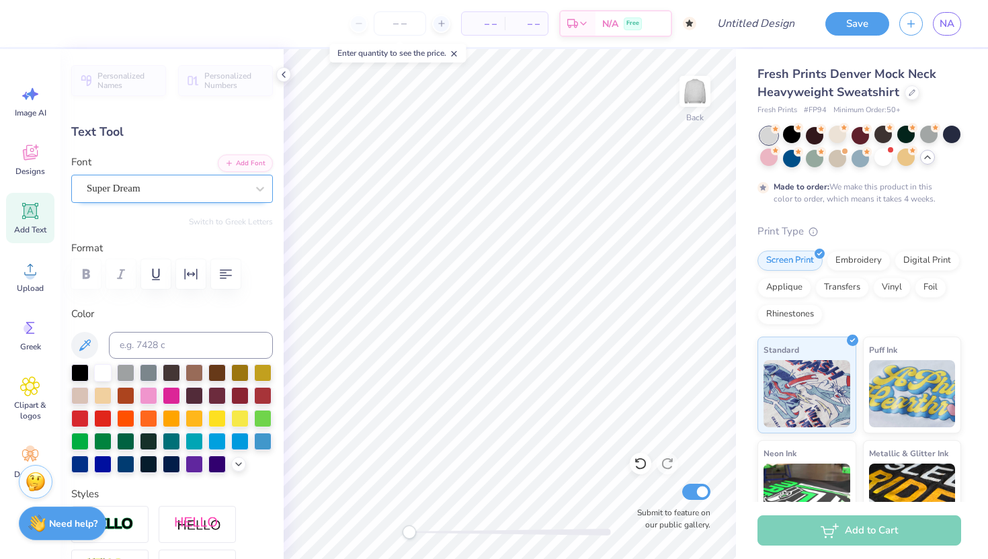
click at [177, 175] on div "Super Dream" at bounding box center [172, 189] width 202 height 28
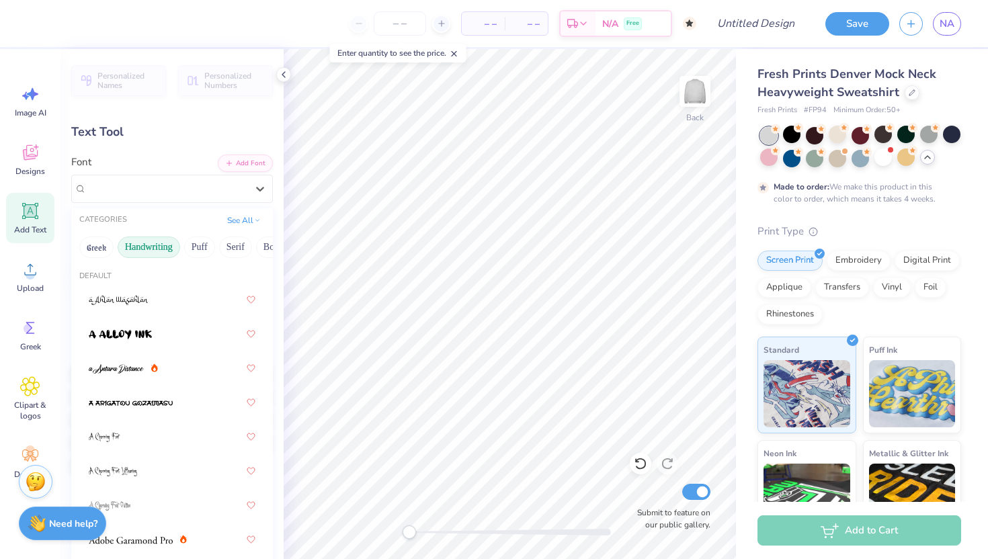
click at [160, 247] on button "Handwriting" at bounding box center [149, 248] width 63 height 22
click at [199, 249] on button "Puff" at bounding box center [199, 248] width 31 height 22
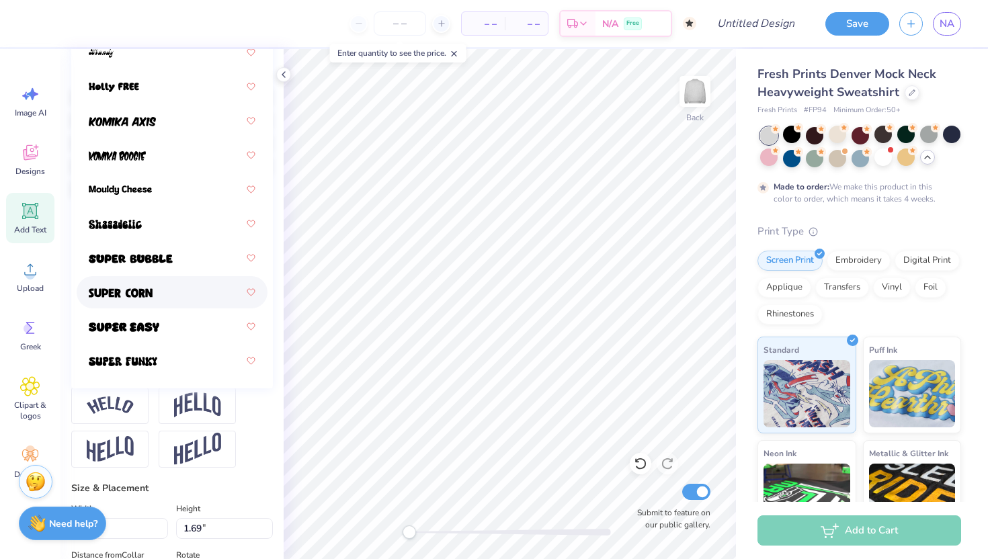
scroll to position [157, 0]
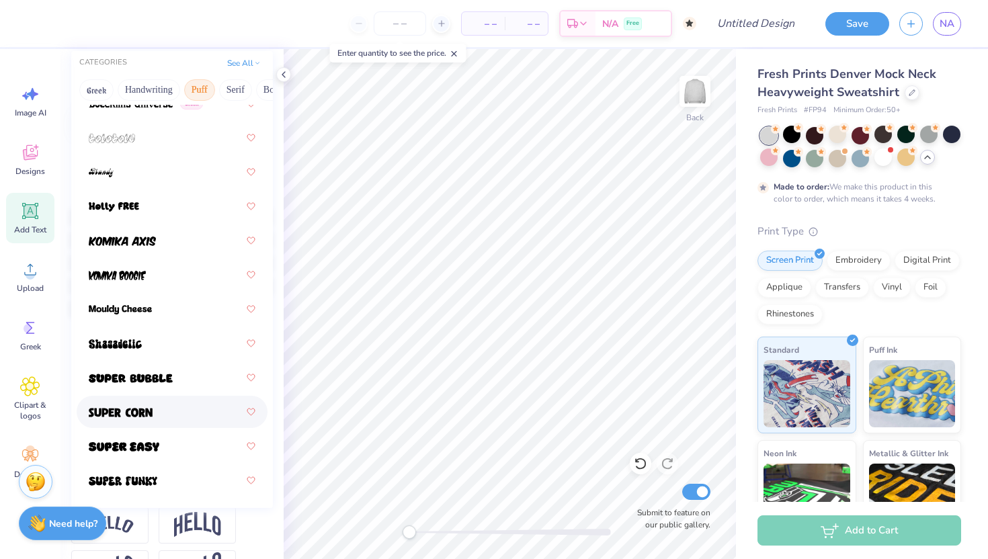
click at [163, 409] on div at bounding box center [172, 412] width 167 height 24
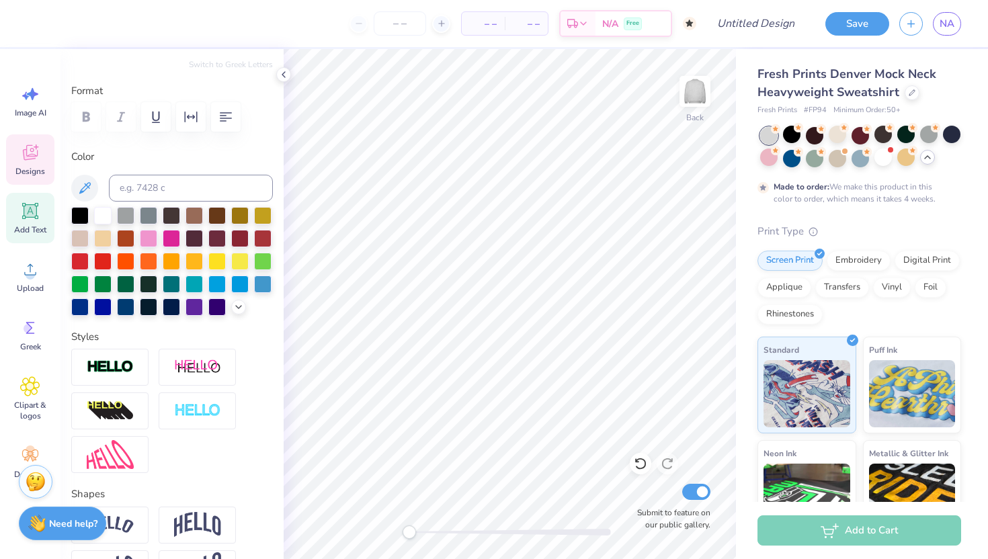
click at [26, 168] on span "Designs" at bounding box center [30, 171] width 30 height 11
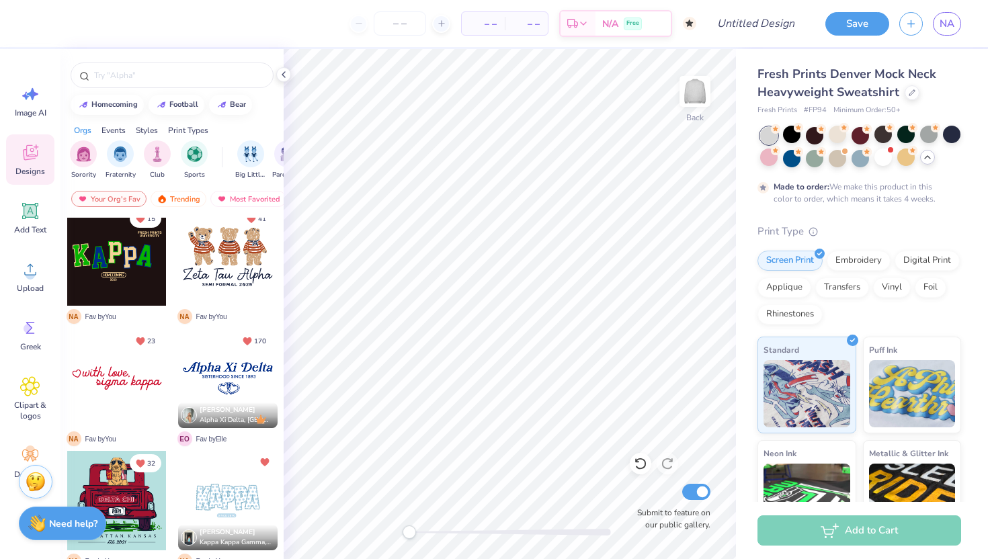
scroll to position [14, 0]
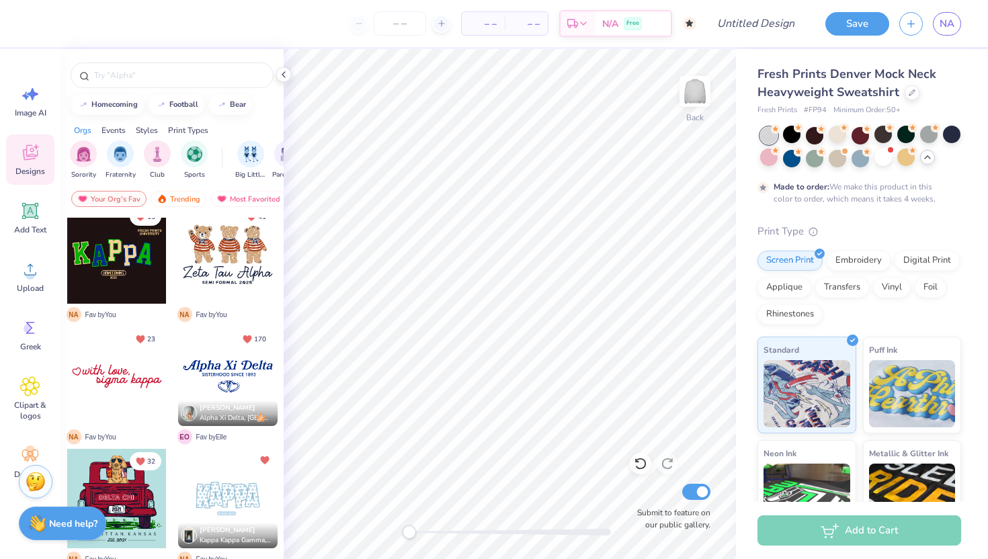
click at [118, 255] on div at bounding box center [116, 253] width 99 height 99
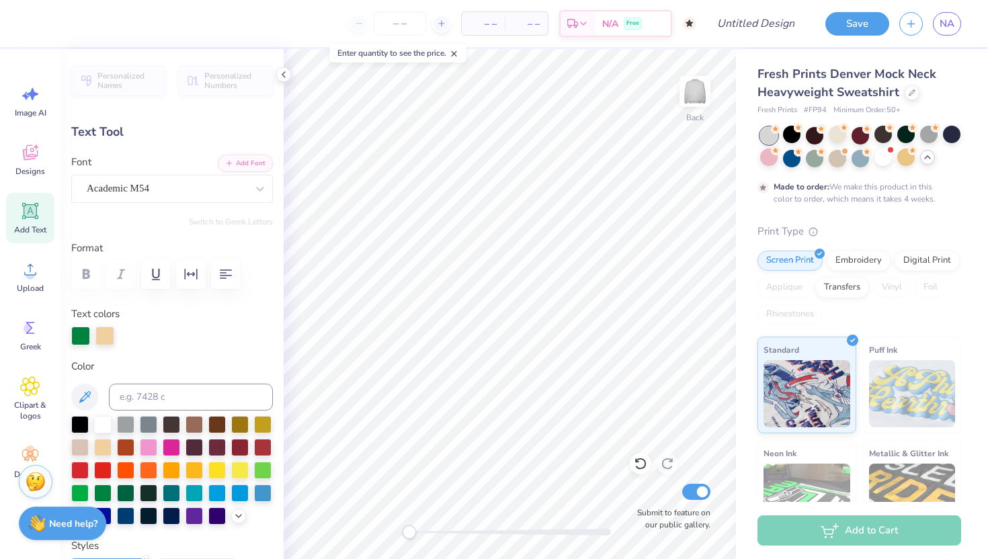
type textarea "K"
type textarea "You said: i am doing prompt three. write my ethics essay for me. i want to kind…"
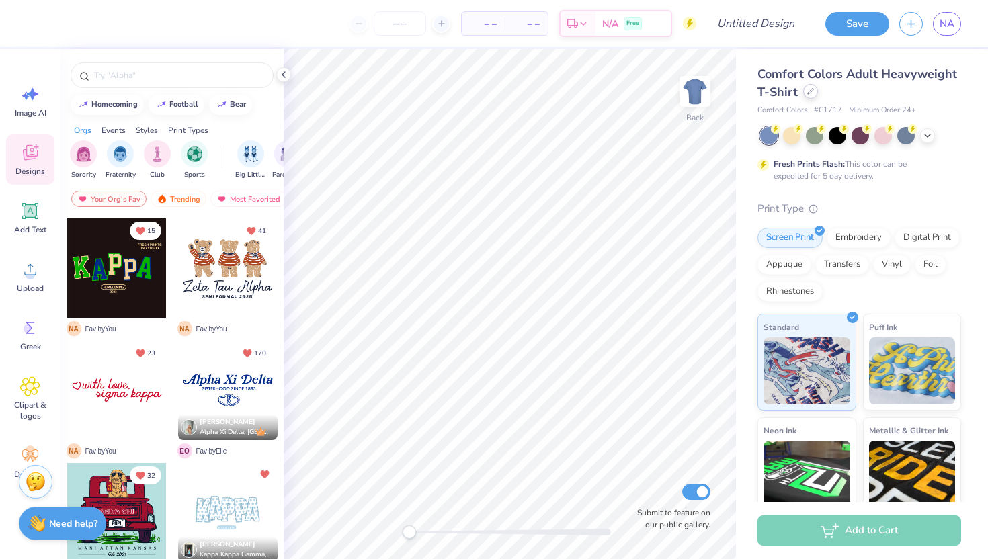
click at [808, 97] on div at bounding box center [810, 91] width 15 height 15
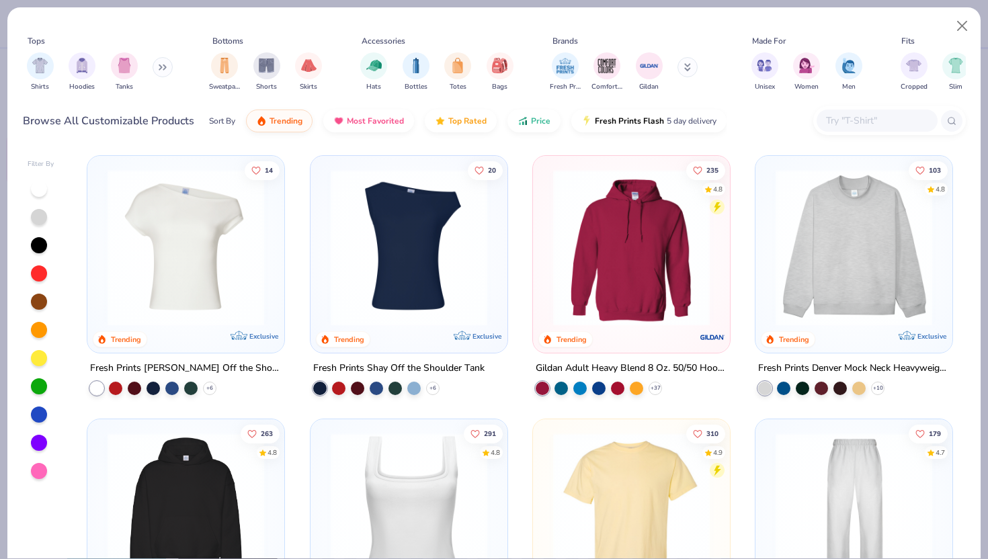
click at [850, 209] on img at bounding box center [854, 247] width 170 height 157
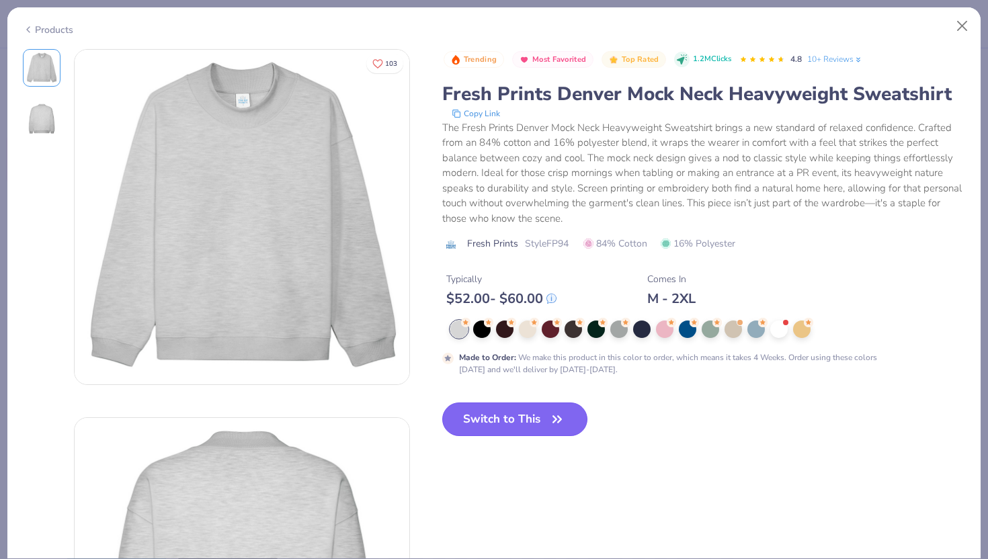
click at [520, 411] on button "Switch to This" at bounding box center [515, 420] width 146 height 34
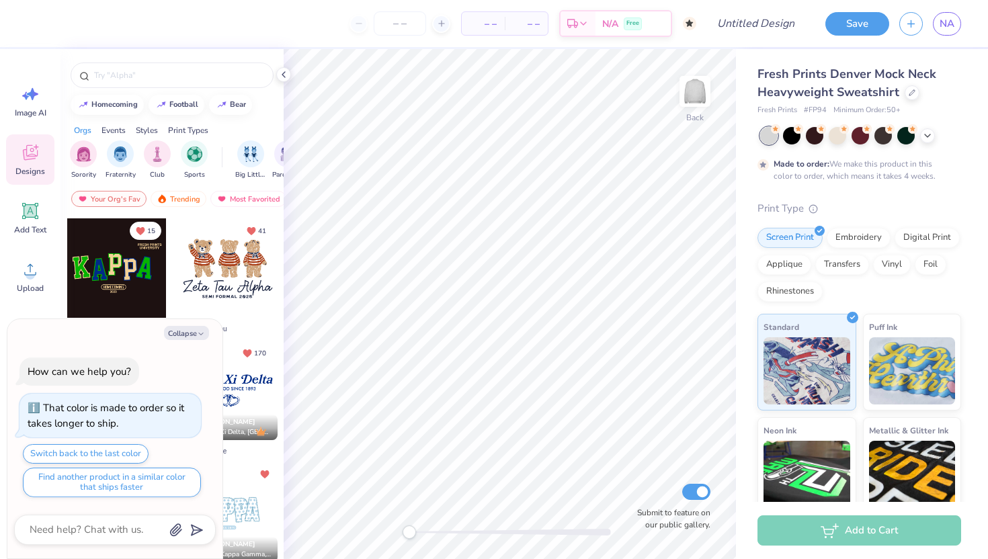
click at [102, 268] on div at bounding box center [116, 267] width 99 height 99
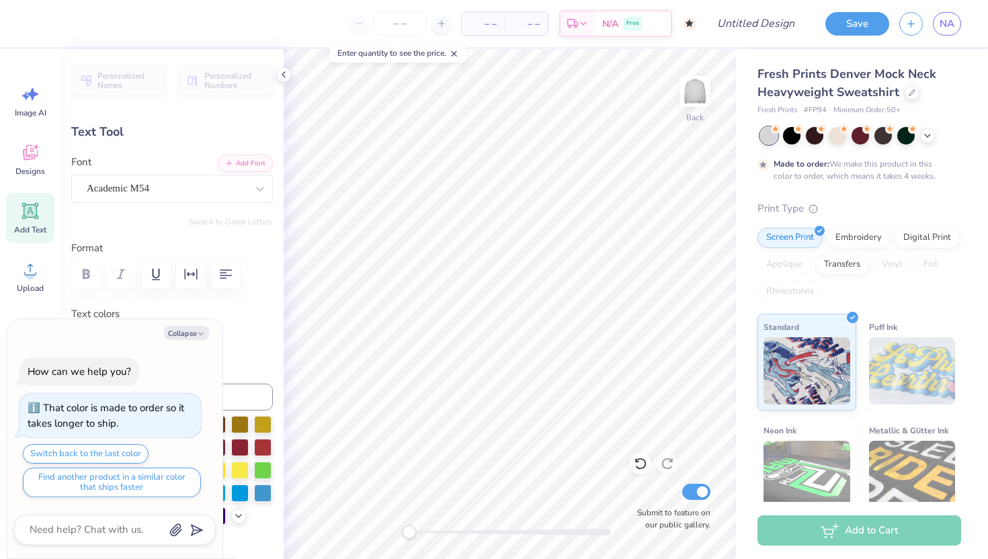
type textarea "x"
paste textarea
type textarea "x"
paste textarea
type textarea "x"
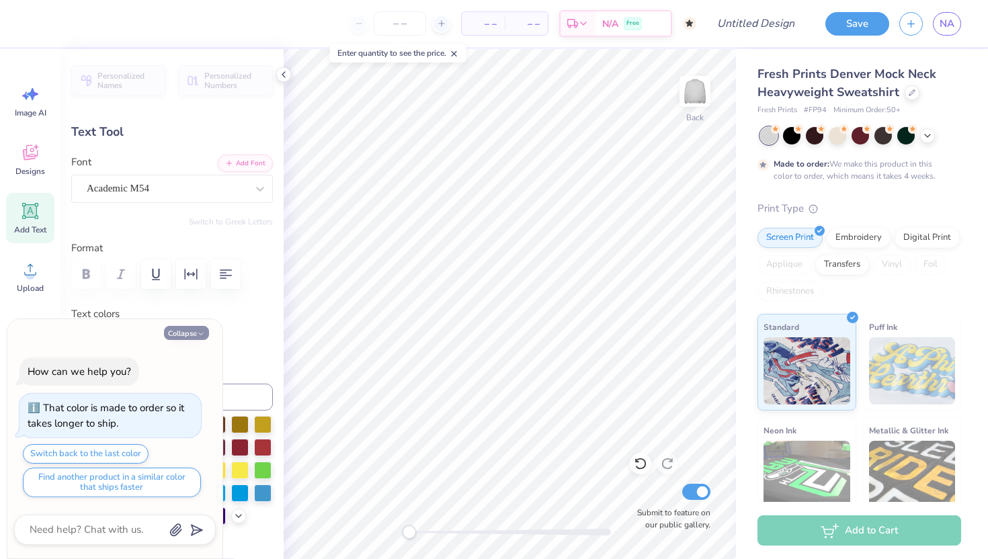
click at [174, 326] on button "Collapse" at bounding box center [186, 333] width 45 height 14
type textarea "x"
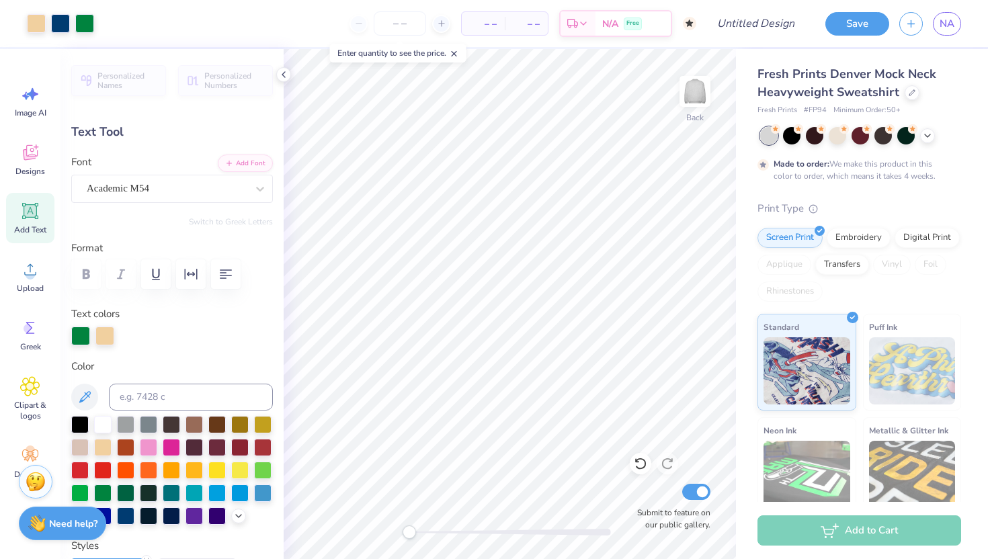
type input "0.0"
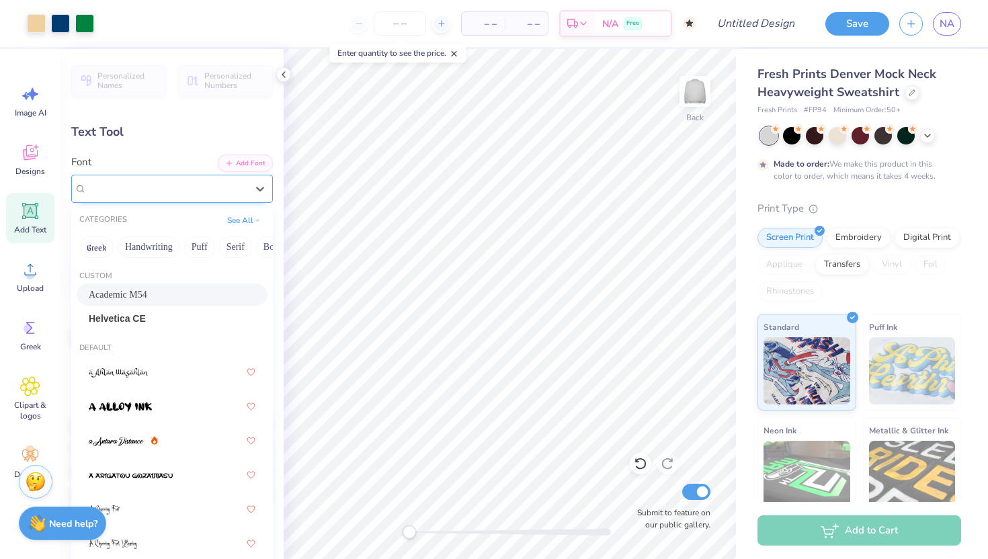
click at [180, 190] on div "Academic M54" at bounding box center [166, 188] width 163 height 21
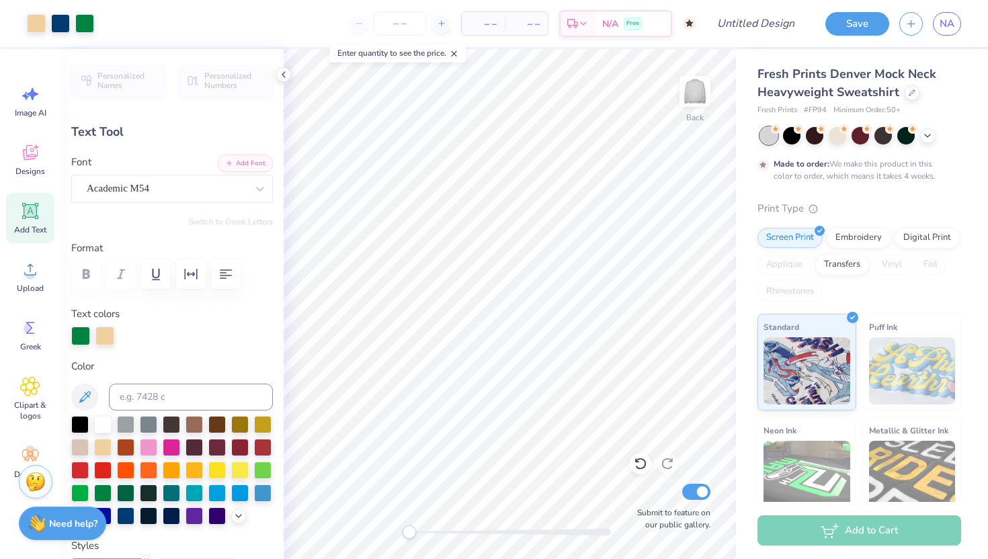
click at [32, 210] on icon at bounding box center [30, 211] width 13 height 13
type input "5.84"
type input "1.69"
type input "9.15"
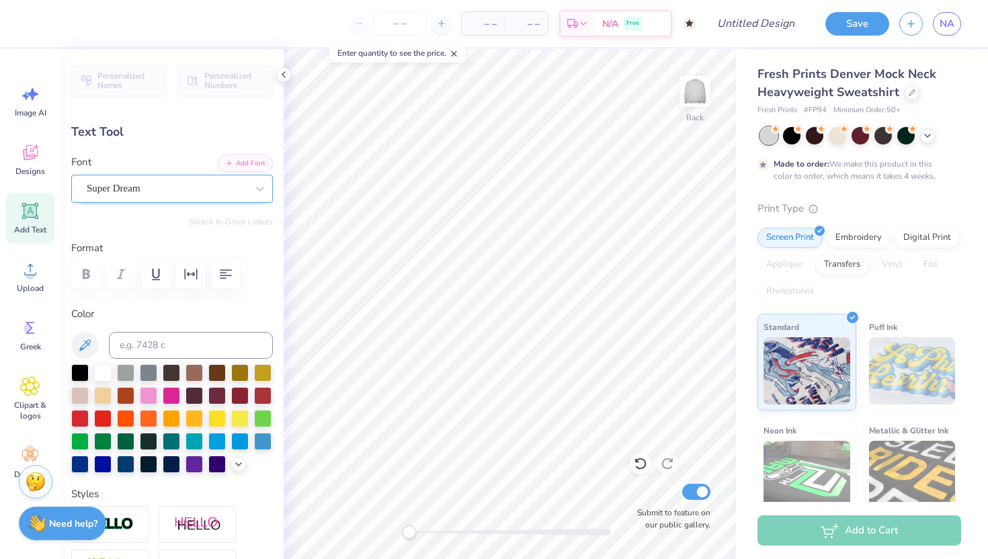
click at [157, 188] on div "Super Dream" at bounding box center [166, 188] width 163 height 21
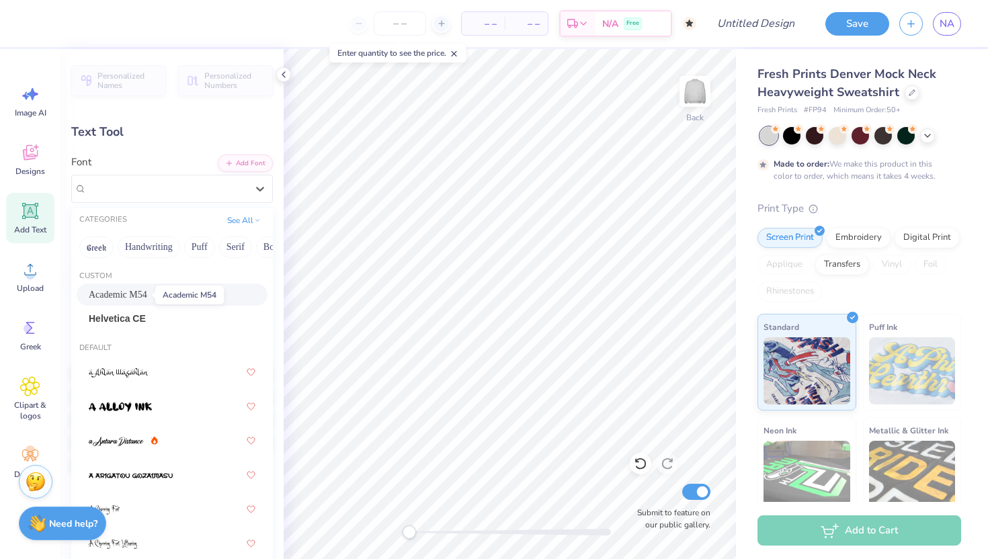
click at [135, 293] on span "Academic M54" at bounding box center [118, 295] width 58 height 14
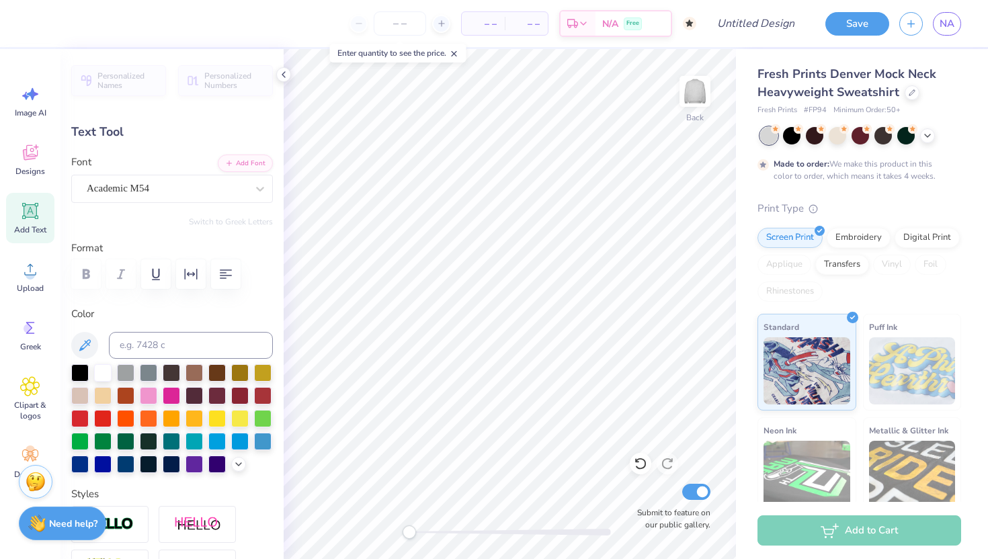
type textarea "T"
paste textarea
click at [512, 325] on ul "Cut Copy Paste Remove Background Duplicate Select All Delete Group Ungroup Brin…" at bounding box center [563, 384] width 106 height 341
click at [21, 212] on icon at bounding box center [30, 211] width 20 height 20
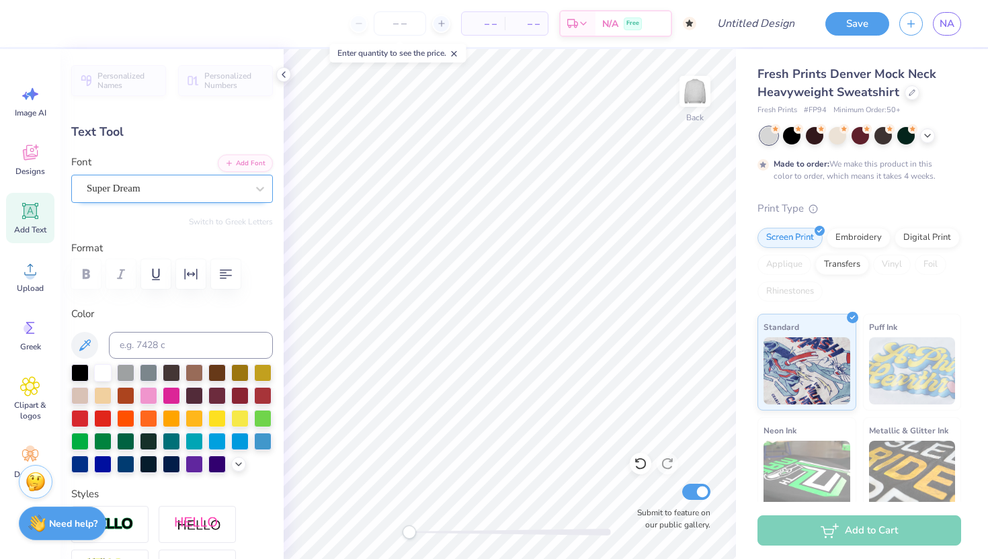
click at [195, 180] on div at bounding box center [167, 188] width 160 height 18
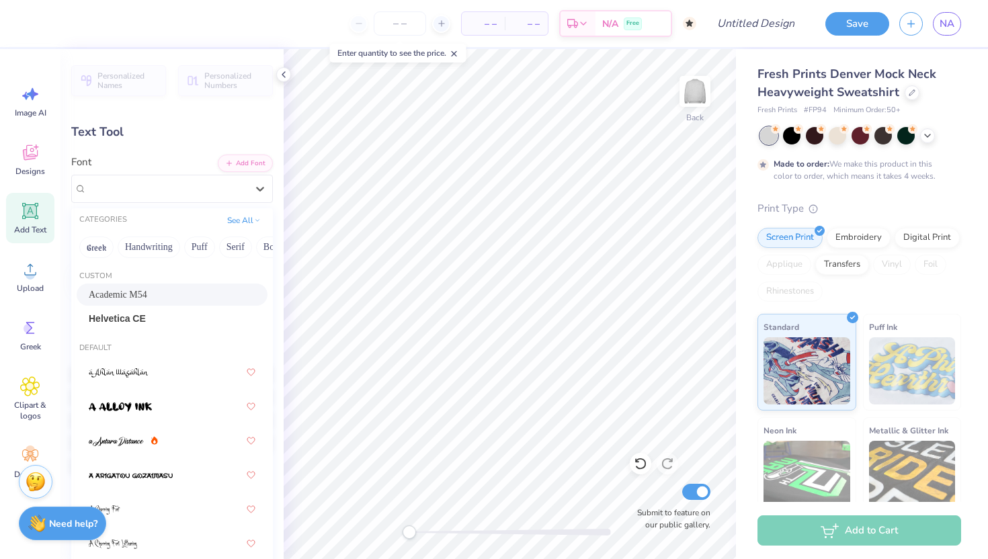
click at [174, 290] on div "Academic M54" at bounding box center [172, 295] width 167 height 14
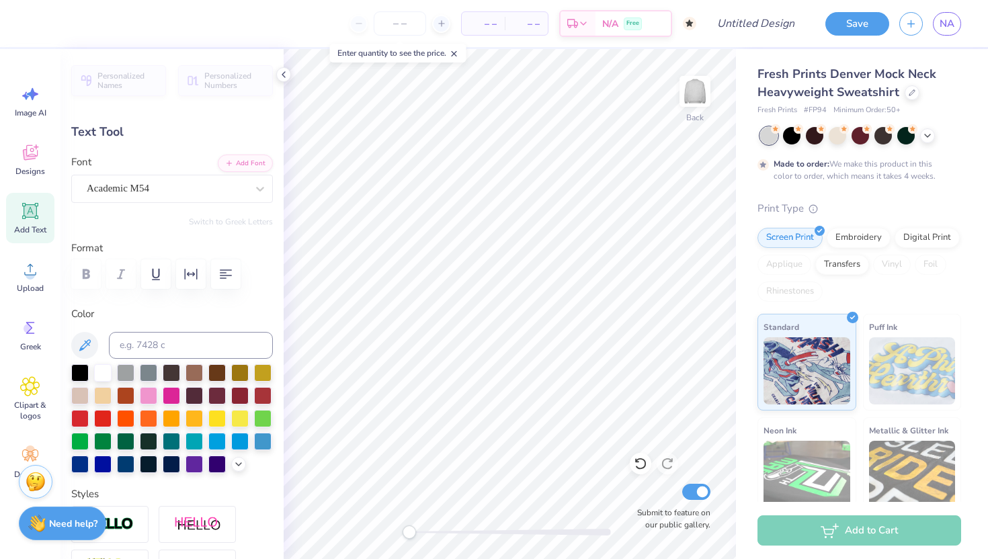
paste textarea
type textarea "T"
type input "1.85"
type input "2.76"
type input "4.48"
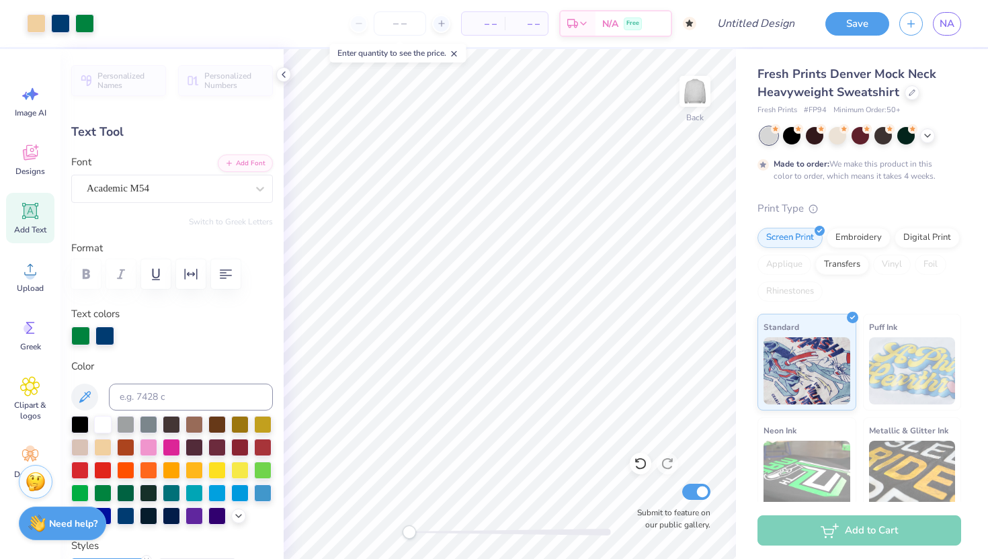
type input "0.0"
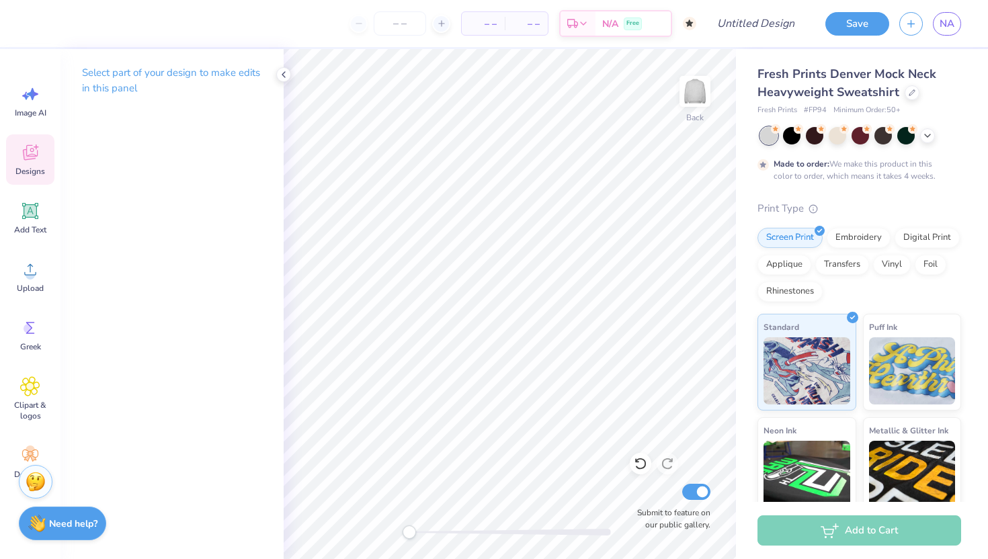
click at [38, 156] on icon at bounding box center [30, 153] width 20 height 20
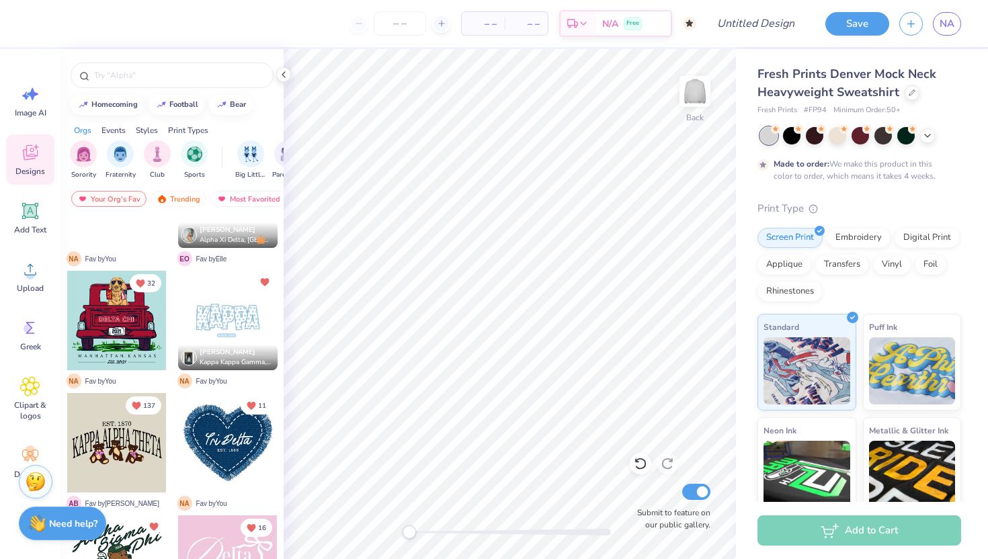
scroll to position [197, 0]
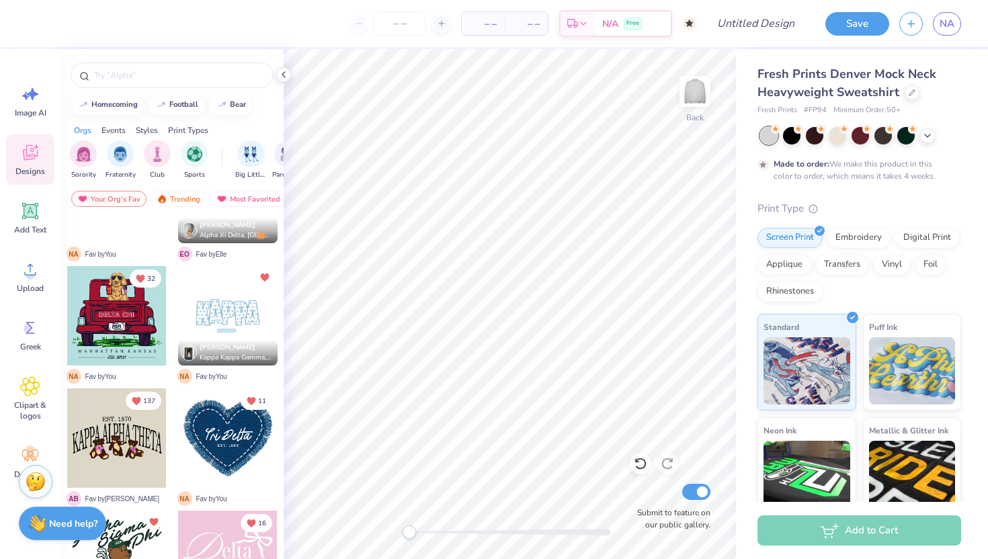
click at [226, 444] on div at bounding box center [227, 438] width 99 height 99
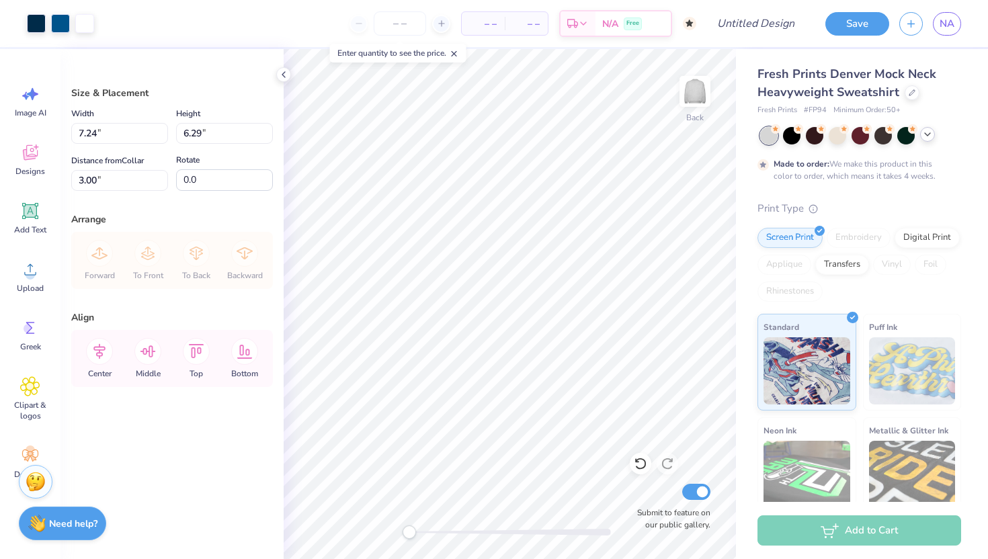
click at [927, 134] on icon at bounding box center [927, 134] width 11 height 11
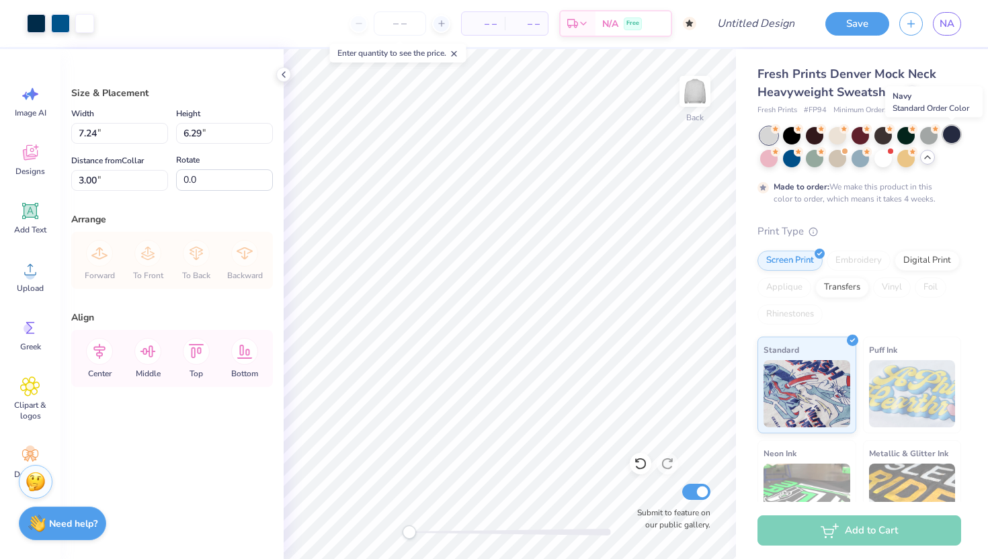
click at [951, 136] on div at bounding box center [951, 134] width 17 height 17
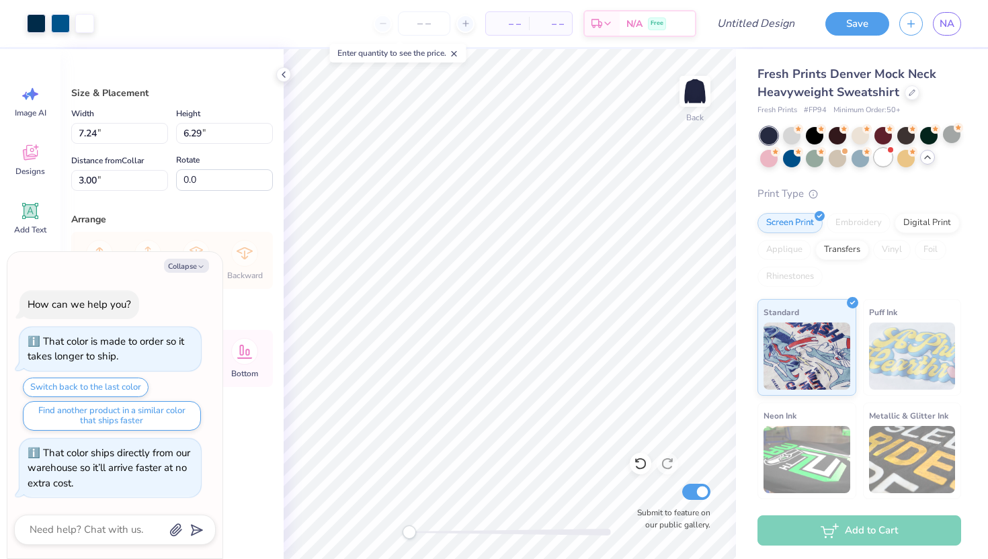
click at [887, 157] on div at bounding box center [883, 157] width 17 height 17
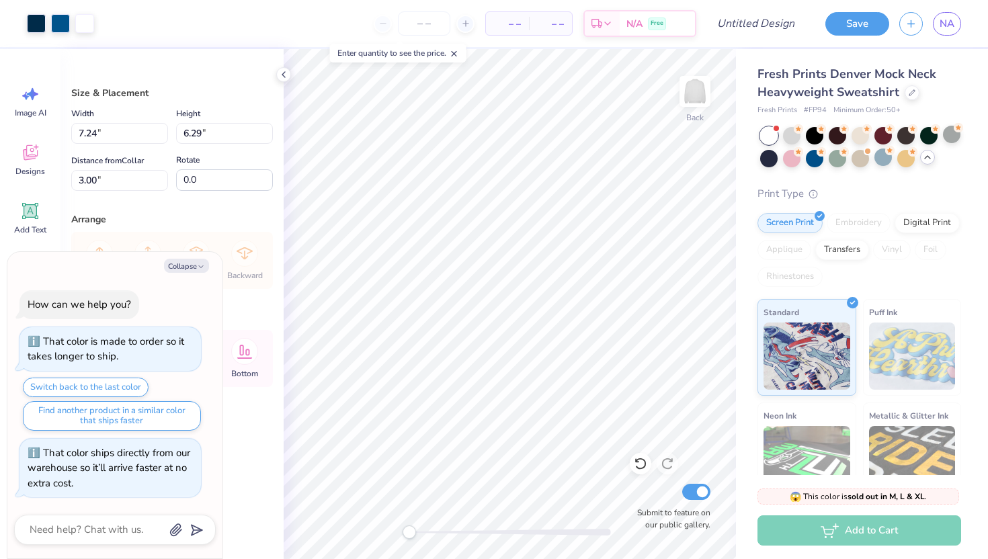
scroll to position [93, 0]
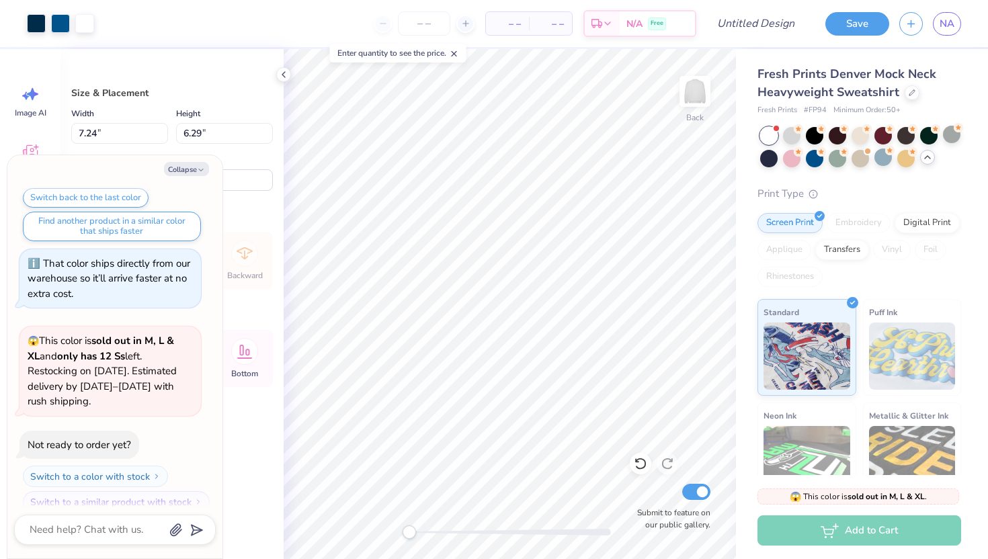
type textarea "x"
